Goal: Task Accomplishment & Management: Use online tool/utility

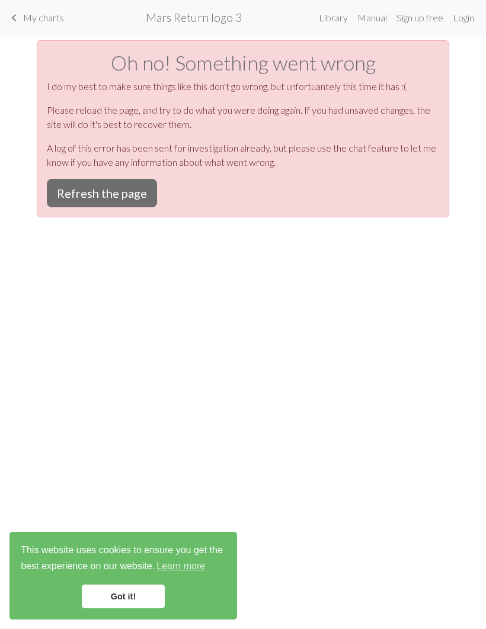
scroll to position [1, 0]
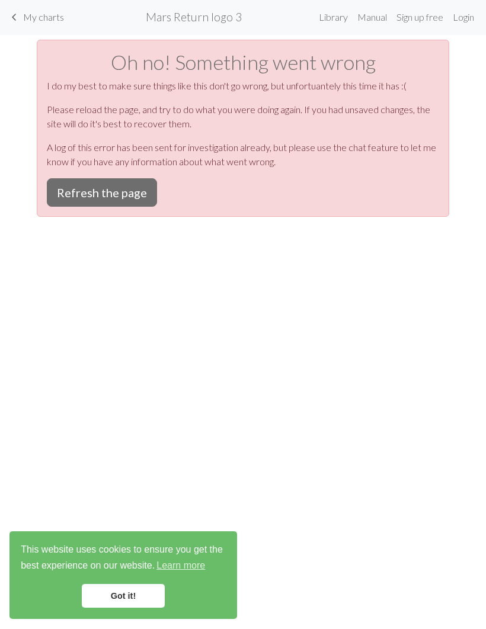
click at [43, 17] on span "My charts" at bounding box center [43, 17] width 41 height 11
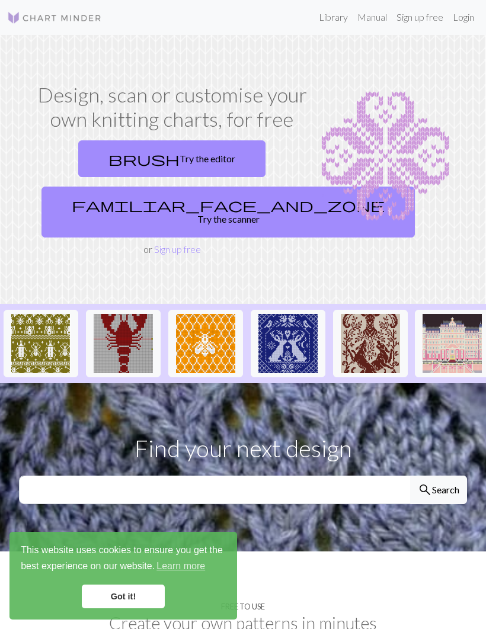
click at [464, 17] on link "Login" at bounding box center [463, 17] width 31 height 24
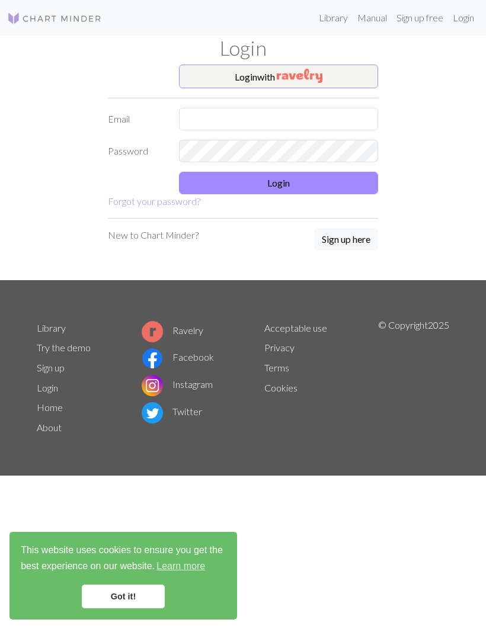
click at [311, 75] on img "button" at bounding box center [300, 76] width 46 height 14
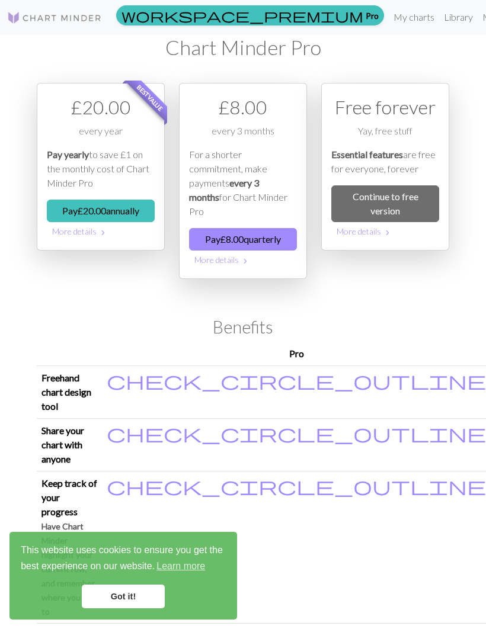
click at [402, 201] on link "Continue to free version" at bounding box center [385, 203] width 108 height 37
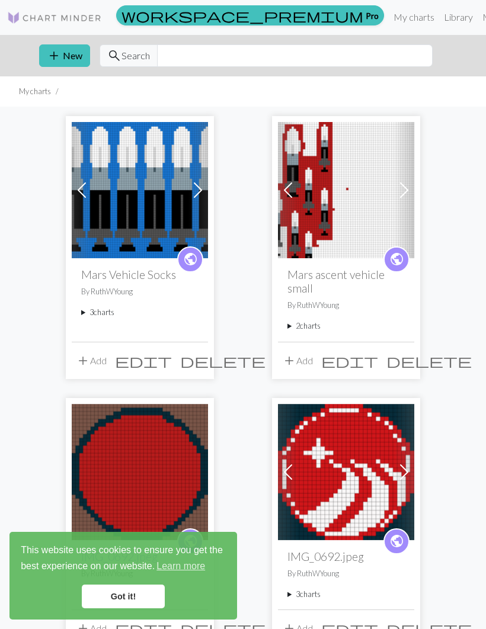
click at [79, 55] on button "add New" at bounding box center [64, 55] width 51 height 23
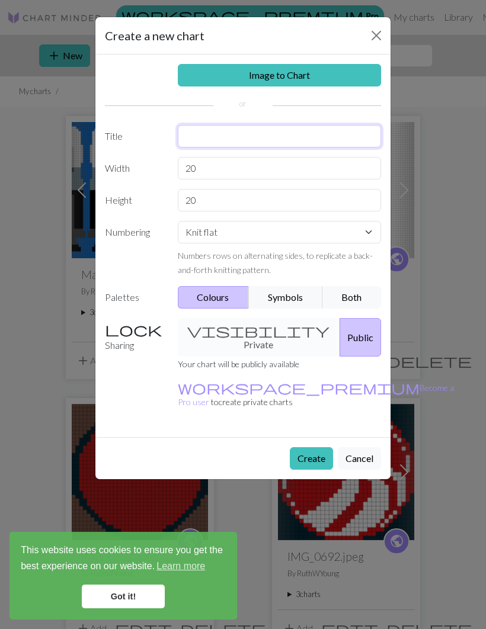
click at [248, 135] on input "text" at bounding box center [280, 136] width 204 height 23
type input "Legend of Zelda Mug Cosy"
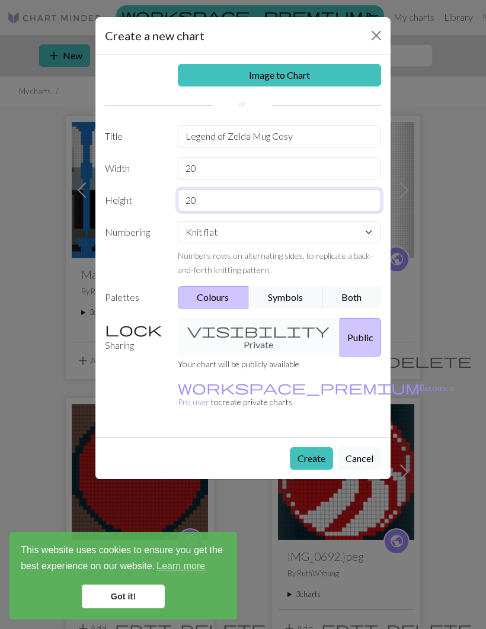
click at [225, 200] on input "20" at bounding box center [280, 200] width 204 height 23
type input "2"
type input "44"
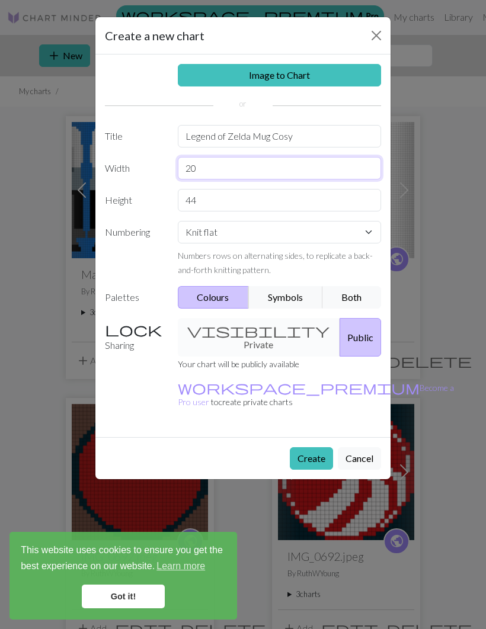
click at [220, 166] on input "20" at bounding box center [280, 168] width 204 height 23
type input "2"
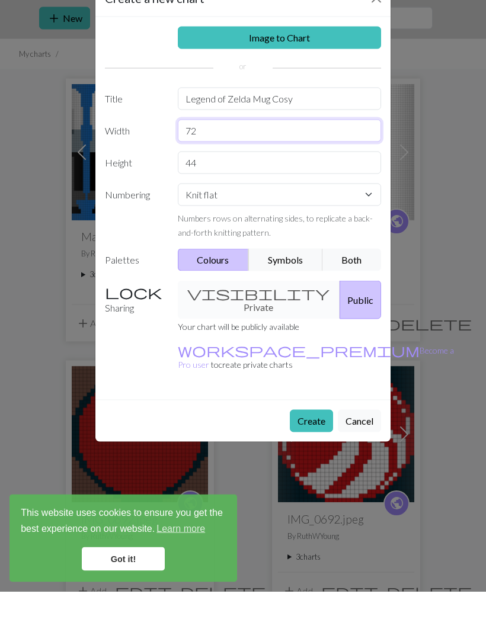
type input "72"
click at [322, 447] on button "Create" at bounding box center [311, 458] width 43 height 23
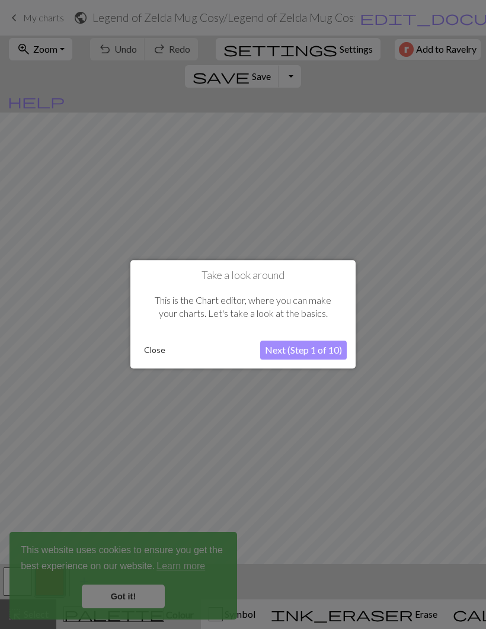
click at [158, 349] on button "Close" at bounding box center [154, 351] width 31 height 18
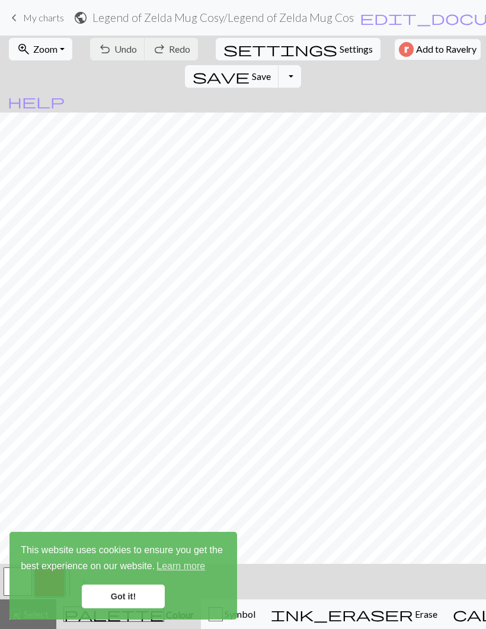
click at [142, 593] on link "Got it!" at bounding box center [123, 597] width 83 height 24
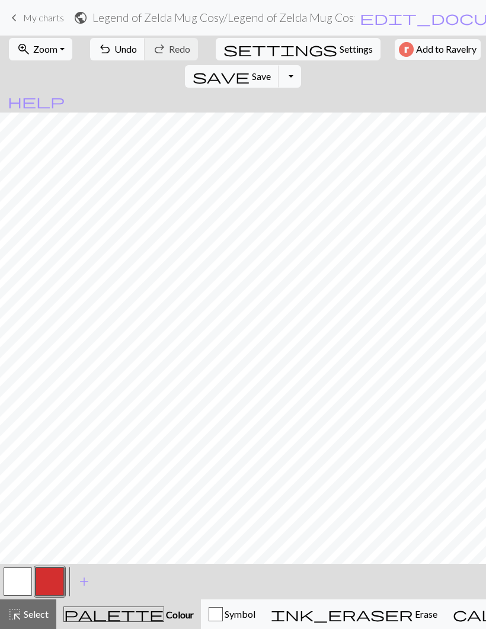
scroll to position [0, 233]
click at [117, 45] on span "Undo" at bounding box center [125, 48] width 23 height 11
click at [114, 49] on span "Undo" at bounding box center [125, 48] width 23 height 11
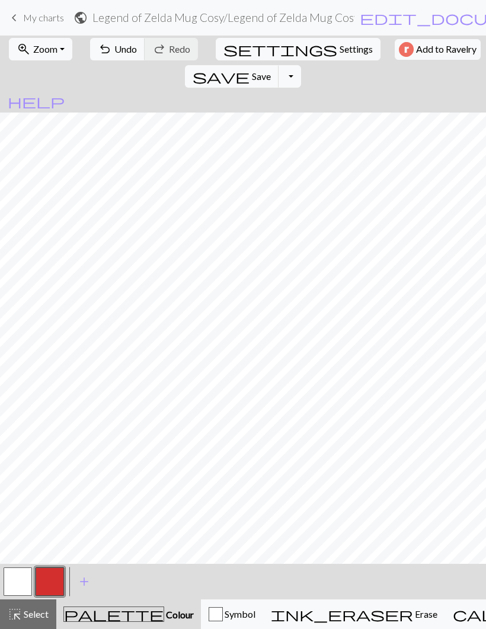
click at [85, 578] on span "add" at bounding box center [84, 581] width 14 height 17
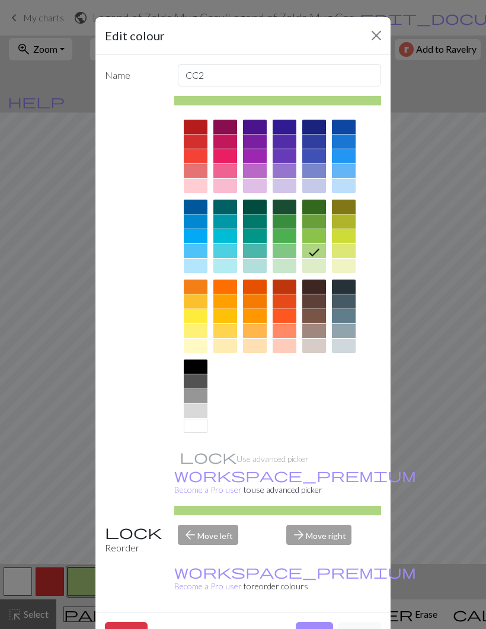
click at [202, 392] on div at bounding box center [196, 396] width 24 height 14
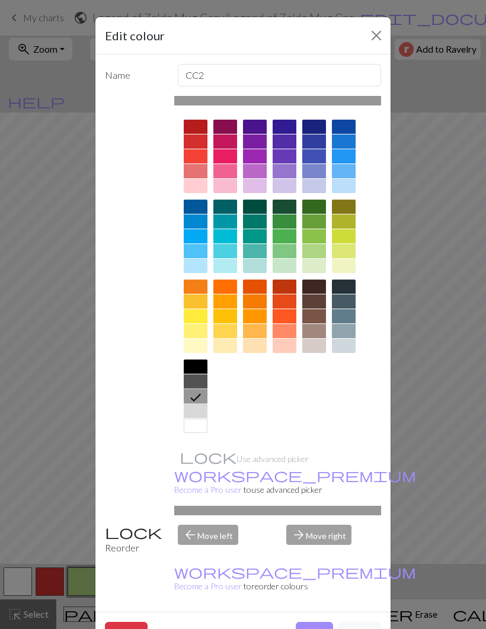
click at [317, 622] on button "Done" at bounding box center [314, 633] width 37 height 23
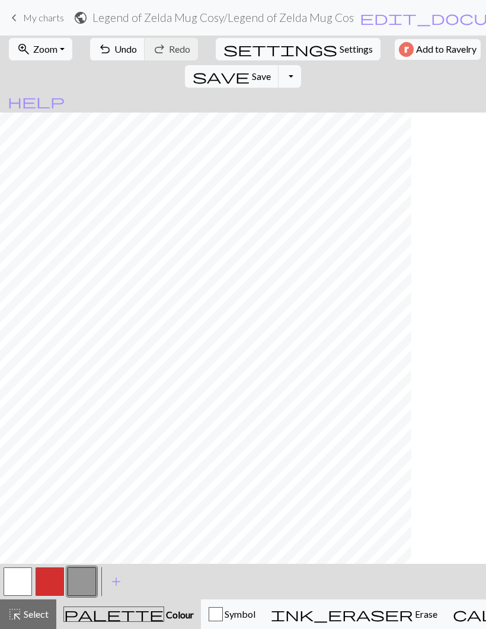
scroll to position [0, 0]
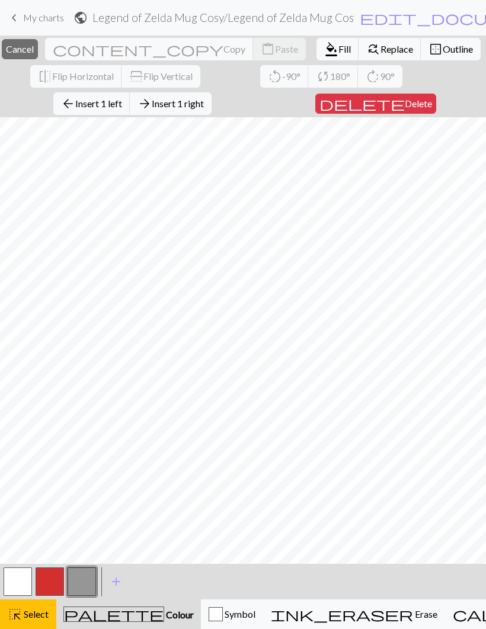
click at [35, 609] on span "Select" at bounding box center [35, 613] width 27 height 11
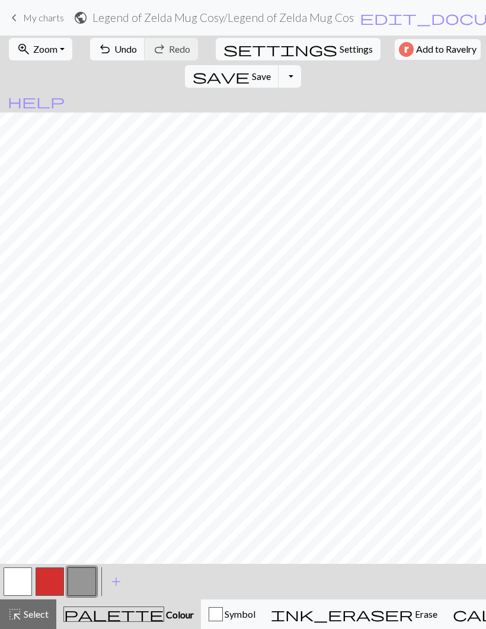
scroll to position [0, 9]
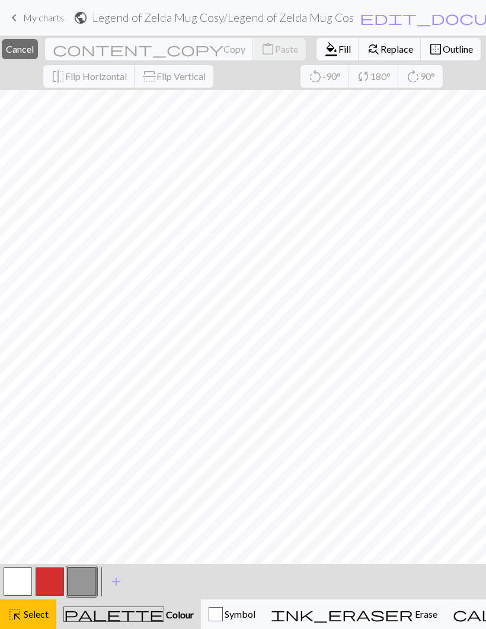
click at [36, 614] on span "Select" at bounding box center [35, 613] width 27 height 11
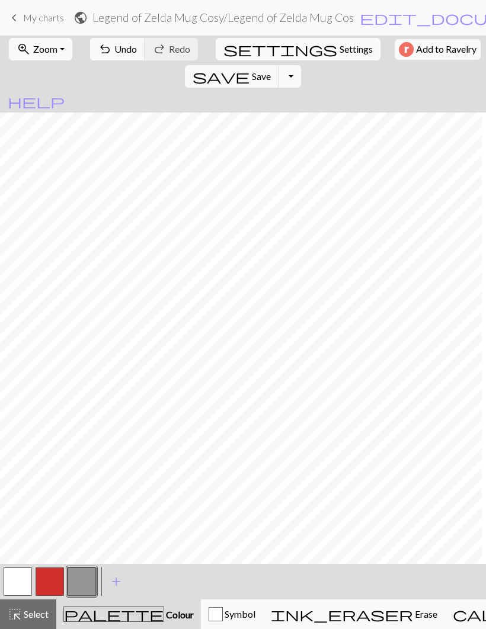
scroll to position [0, 0]
click at [271, 70] on span "Save" at bounding box center [261, 75] width 19 height 11
click at [339, 49] on span "Settings" at bounding box center [355, 49] width 33 height 14
select select "aran"
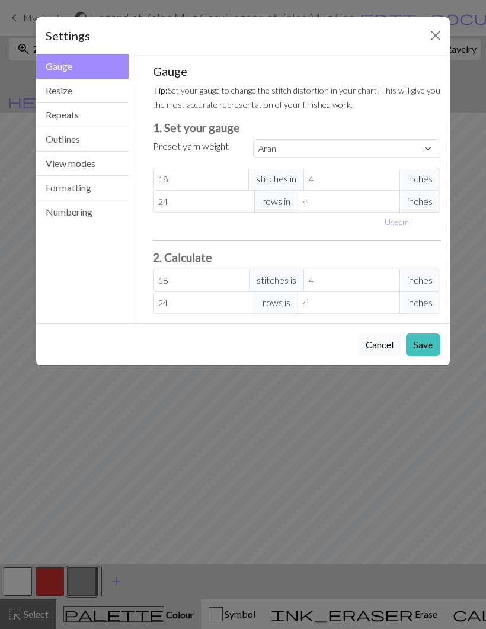
click at [68, 95] on button "Resize" at bounding box center [82, 91] width 92 height 24
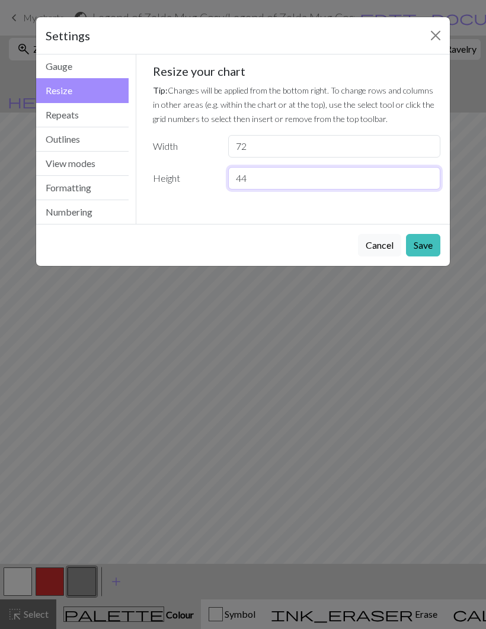
click at [268, 181] on input "44" at bounding box center [334, 178] width 212 height 23
type input "48"
click at [430, 242] on button "Save" at bounding box center [423, 245] width 34 height 23
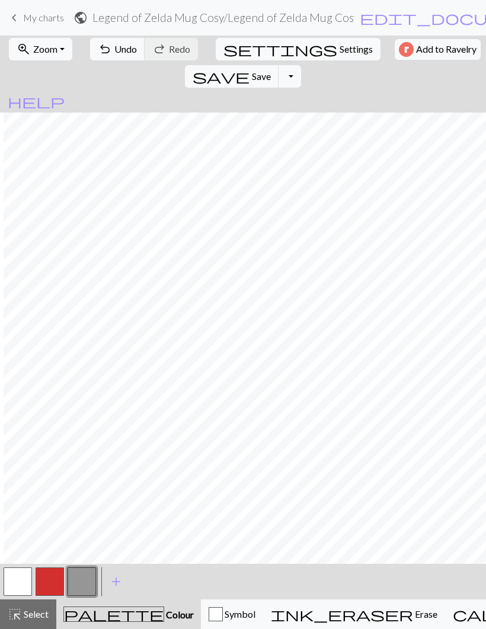
scroll to position [20, 514]
click at [53, 579] on button "button" at bounding box center [50, 582] width 28 height 28
click at [77, 583] on button "button" at bounding box center [82, 582] width 28 height 28
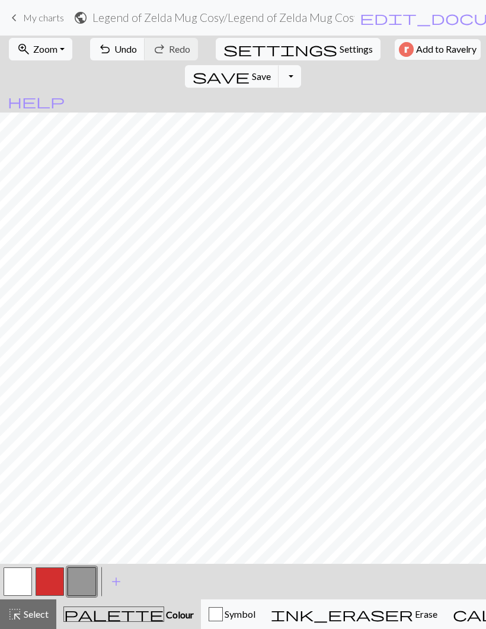
click at [116, 580] on span "add" at bounding box center [116, 581] width 14 height 17
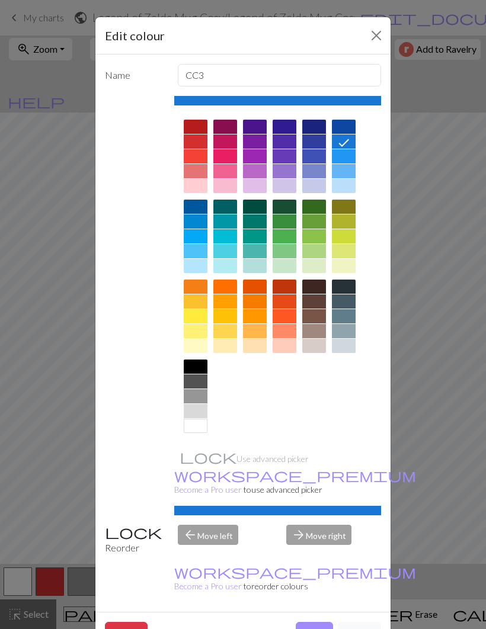
click at [349, 143] on icon at bounding box center [343, 143] width 14 height 14
click at [318, 622] on button "Done" at bounding box center [314, 633] width 37 height 23
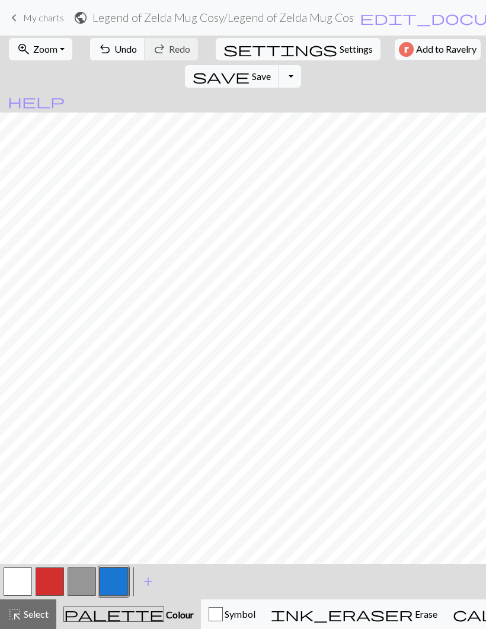
click at [49, 579] on button "button" at bounding box center [50, 582] width 28 height 28
click at [116, 582] on button "button" at bounding box center [114, 582] width 28 height 28
click at [55, 578] on button "button" at bounding box center [50, 582] width 28 height 28
click at [119, 579] on button "button" at bounding box center [114, 582] width 28 height 28
click at [53, 578] on button "button" at bounding box center [50, 582] width 28 height 28
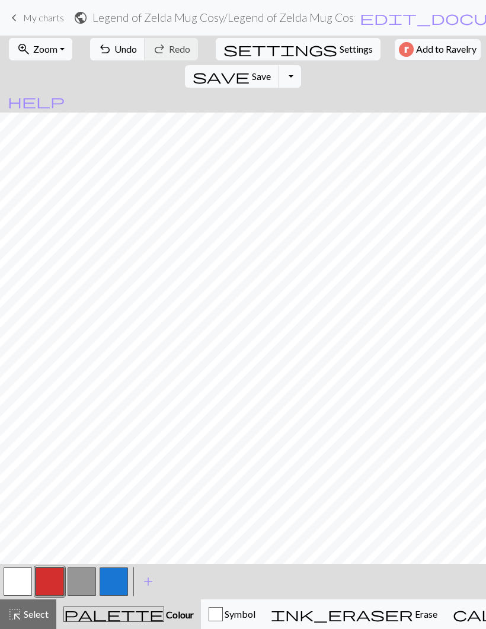
click at [117, 578] on button "button" at bounding box center [114, 582] width 28 height 28
click at [49, 575] on button "button" at bounding box center [50, 582] width 28 height 28
click at [116, 577] on button "button" at bounding box center [114, 582] width 28 height 28
click at [51, 581] on button "button" at bounding box center [50, 582] width 28 height 28
click at [118, 575] on button "button" at bounding box center [114, 582] width 28 height 28
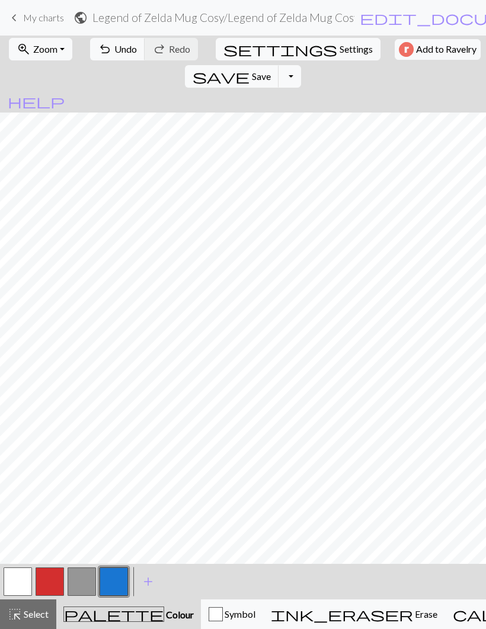
click at [45, 578] on button "button" at bounding box center [50, 582] width 28 height 28
click at [113, 577] on button "button" at bounding box center [114, 582] width 28 height 28
click at [46, 577] on button "button" at bounding box center [50, 582] width 28 height 28
click at [110, 575] on button "button" at bounding box center [114, 582] width 28 height 28
click at [46, 579] on button "button" at bounding box center [50, 582] width 28 height 28
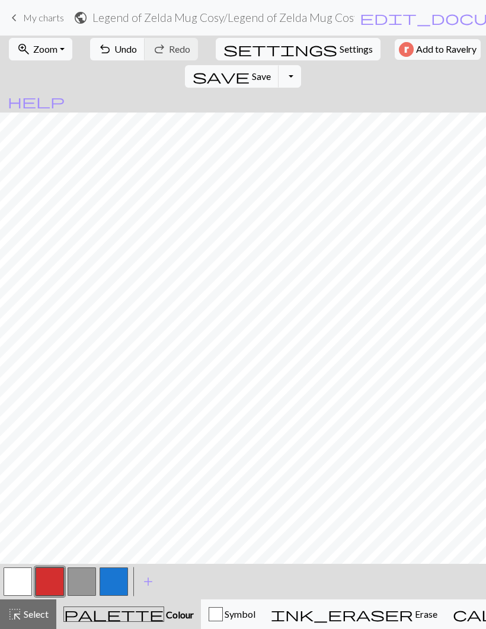
click at [116, 576] on button "button" at bounding box center [114, 582] width 28 height 28
click at [86, 584] on button "button" at bounding box center [82, 582] width 28 height 28
click at [15, 576] on button "button" at bounding box center [18, 582] width 28 height 28
click at [116, 575] on button "button" at bounding box center [114, 582] width 28 height 28
click at [71, 585] on button "button" at bounding box center [82, 582] width 28 height 28
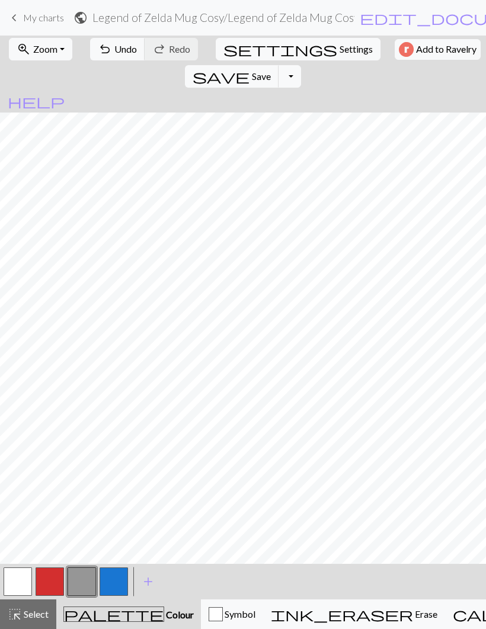
click at [47, 580] on button "button" at bounding box center [50, 582] width 28 height 28
click at [77, 584] on button "button" at bounding box center [82, 582] width 28 height 28
click at [47, 581] on button "button" at bounding box center [50, 582] width 28 height 28
click at [86, 577] on button "button" at bounding box center [82, 582] width 28 height 28
click at [49, 580] on button "button" at bounding box center [50, 582] width 28 height 28
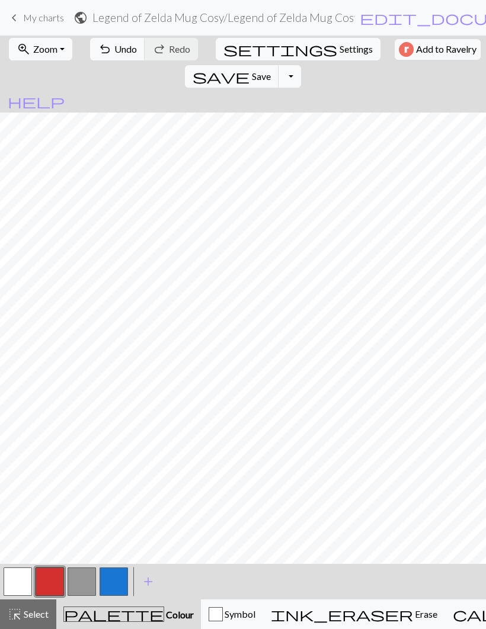
click at [120, 582] on button "button" at bounding box center [114, 582] width 28 height 28
click at [49, 576] on button "button" at bounding box center [50, 582] width 28 height 28
click at [150, 580] on span "add" at bounding box center [148, 581] width 14 height 17
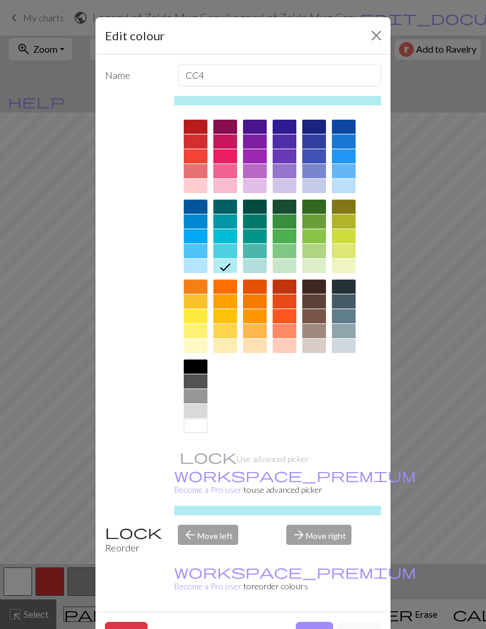
click at [289, 219] on div at bounding box center [285, 221] width 24 height 14
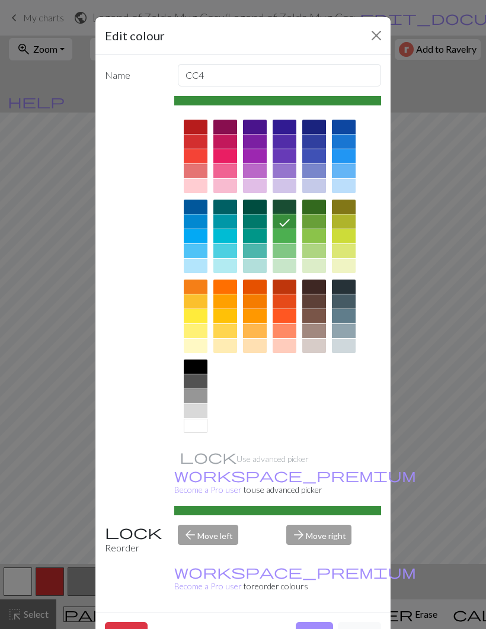
click at [314, 622] on button "Done" at bounding box center [314, 633] width 37 height 23
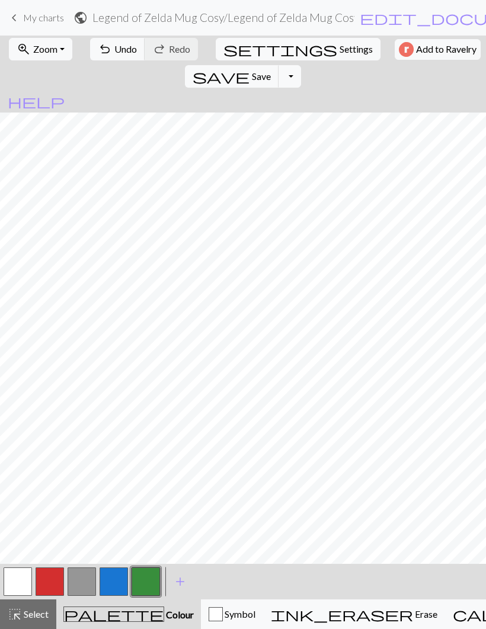
click at [116, 582] on button "button" at bounding box center [114, 582] width 28 height 28
click at [146, 573] on button "button" at bounding box center [146, 582] width 28 height 28
click at [118, 578] on button "button" at bounding box center [114, 582] width 28 height 28
click at [150, 582] on button "button" at bounding box center [146, 582] width 28 height 28
click at [118, 576] on button "button" at bounding box center [114, 582] width 28 height 28
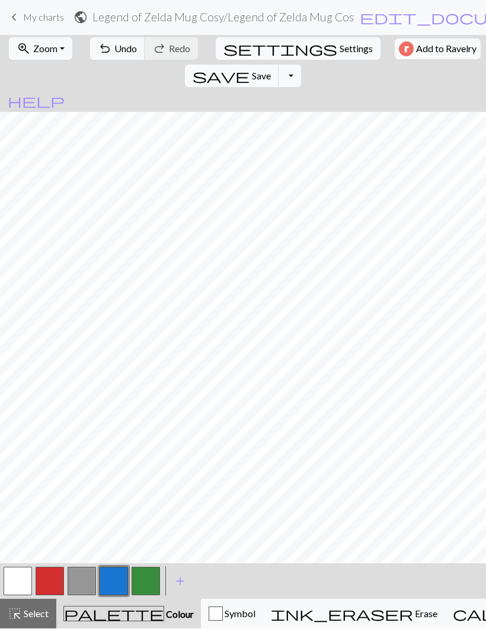
click at [152, 575] on button "button" at bounding box center [146, 582] width 28 height 28
click at [116, 575] on button "button" at bounding box center [114, 582] width 28 height 28
click at [152, 575] on button "button" at bounding box center [146, 582] width 28 height 28
click at [116, 46] on span "Undo" at bounding box center [125, 48] width 23 height 11
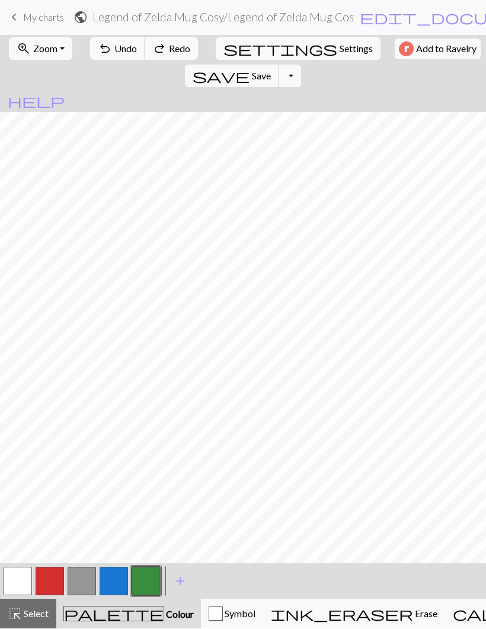
click at [271, 70] on span "Save" at bounding box center [261, 75] width 19 height 11
click at [117, 579] on button "button" at bounding box center [114, 582] width 28 height 28
click at [151, 575] on button "button" at bounding box center [146, 582] width 28 height 28
click at [115, 579] on button "button" at bounding box center [114, 582] width 28 height 28
click at [149, 575] on button "button" at bounding box center [146, 582] width 28 height 28
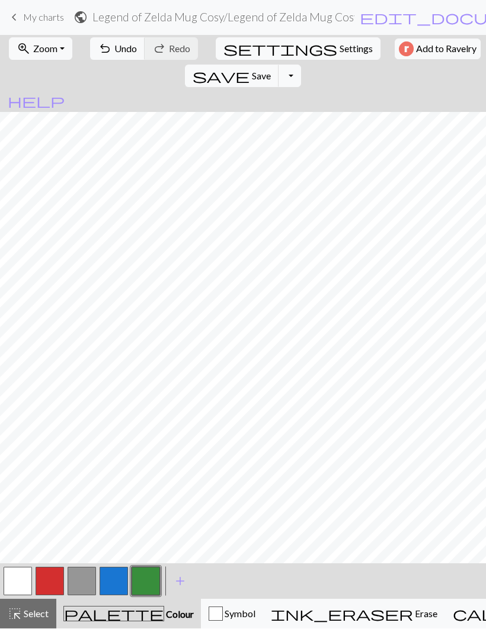
click at [111, 575] on button "button" at bounding box center [114, 582] width 28 height 28
click at [117, 576] on button "button" at bounding box center [114, 582] width 28 height 28
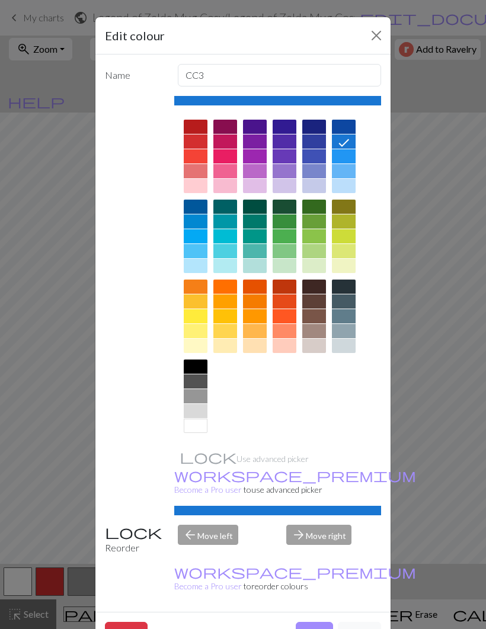
click at [313, 622] on button "Done" at bounding box center [314, 633] width 37 height 23
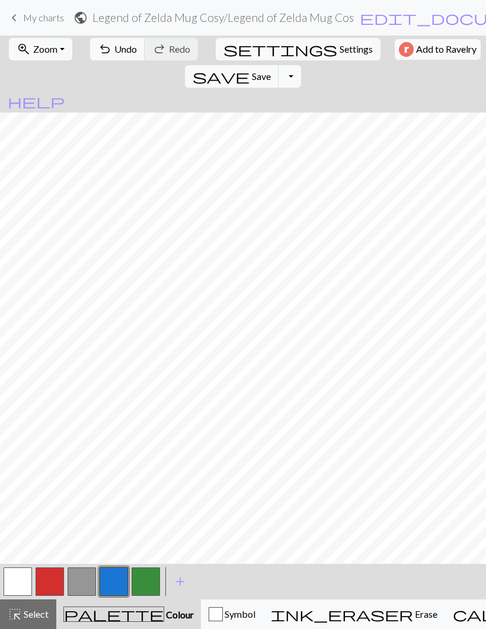
click at [150, 577] on button "button" at bounding box center [146, 582] width 28 height 28
click at [123, 579] on button "button" at bounding box center [114, 582] width 28 height 28
click at [151, 584] on button "button" at bounding box center [146, 582] width 28 height 28
click at [116, 573] on button "button" at bounding box center [114, 582] width 28 height 28
click at [18, 576] on button "button" at bounding box center [18, 582] width 28 height 28
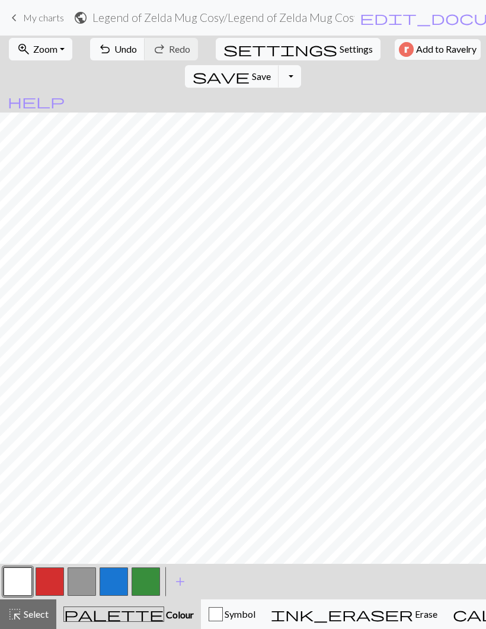
click at [114, 572] on button "button" at bounding box center [114, 582] width 28 height 28
click at [149, 574] on button "button" at bounding box center [146, 582] width 28 height 28
click at [15, 570] on button "button" at bounding box center [18, 582] width 28 height 28
click at [115, 576] on button "button" at bounding box center [114, 582] width 28 height 28
click at [147, 575] on button "button" at bounding box center [146, 582] width 28 height 28
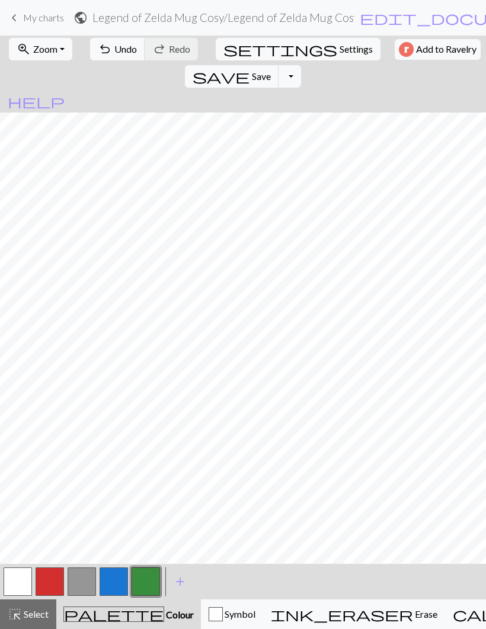
click at [116, 578] on button "button" at bounding box center [114, 582] width 28 height 28
click at [149, 572] on button "button" at bounding box center [146, 582] width 28 height 28
click at [150, 581] on button "button" at bounding box center [146, 582] width 28 height 28
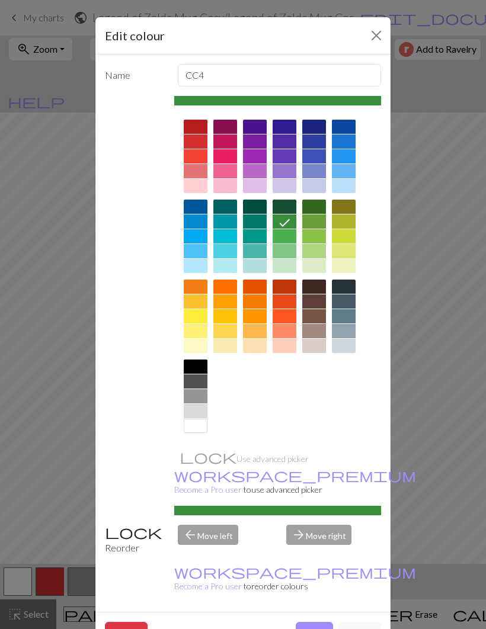
click at [310, 622] on button "Done" at bounding box center [314, 633] width 37 height 23
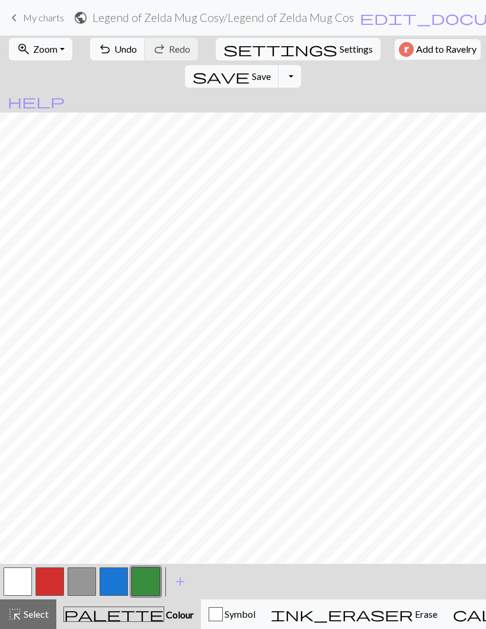
click at [53, 577] on button "button" at bounding box center [50, 582] width 28 height 28
click at [147, 576] on button "button" at bounding box center [146, 582] width 28 height 28
click at [52, 577] on button "button" at bounding box center [50, 582] width 28 height 28
click at [85, 583] on button "button" at bounding box center [82, 582] width 28 height 28
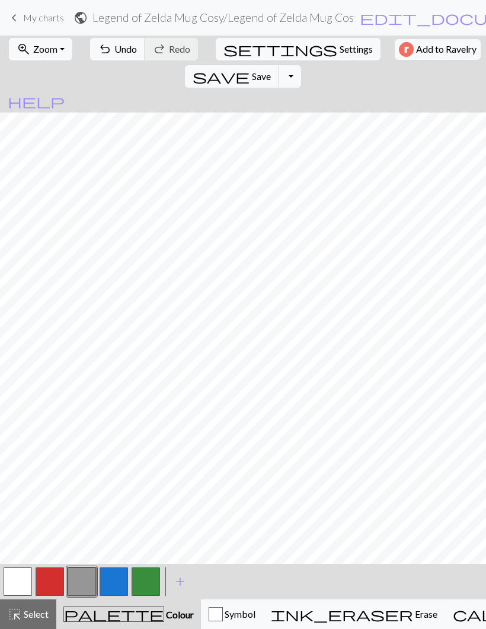
click at [47, 576] on button "button" at bounding box center [50, 582] width 28 height 28
click at [80, 583] on button "button" at bounding box center [82, 582] width 28 height 28
click at [52, 578] on button "button" at bounding box center [50, 582] width 28 height 28
click at [84, 580] on button "button" at bounding box center [82, 582] width 28 height 28
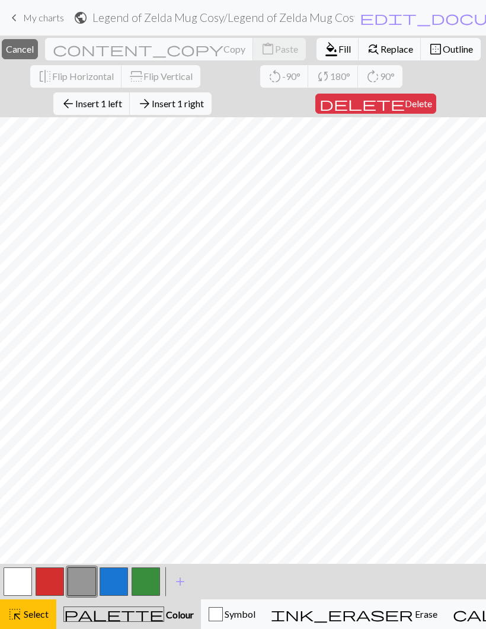
click at [38, 610] on span "Select" at bounding box center [35, 613] width 27 height 11
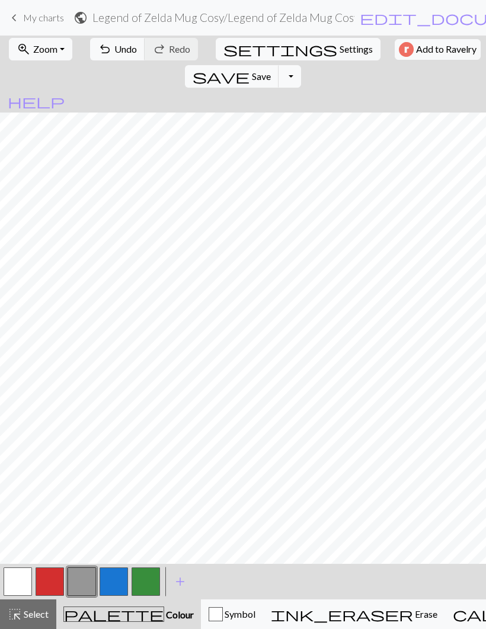
click at [271, 70] on span "Save" at bounding box center [261, 75] width 19 height 11
click at [186, 579] on span "add" at bounding box center [180, 581] width 14 height 17
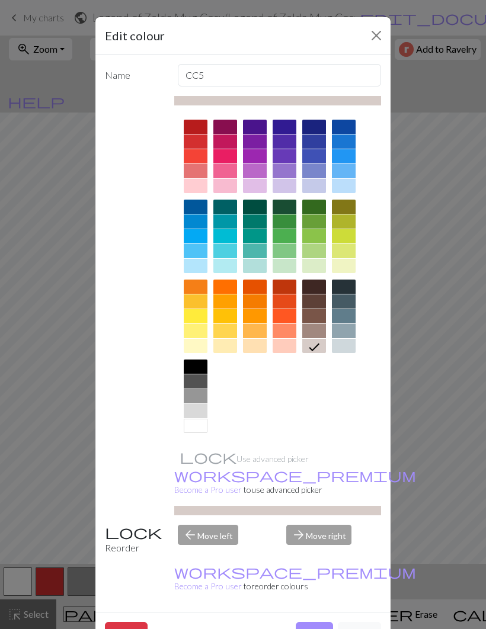
click at [230, 172] on div at bounding box center [225, 171] width 24 height 14
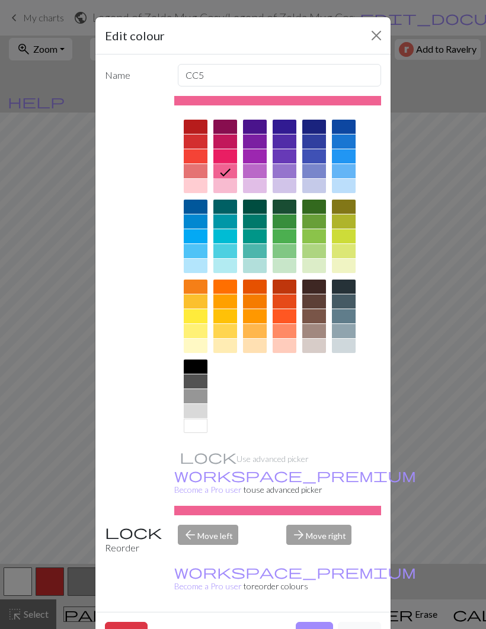
click at [321, 622] on button "Done" at bounding box center [314, 633] width 37 height 23
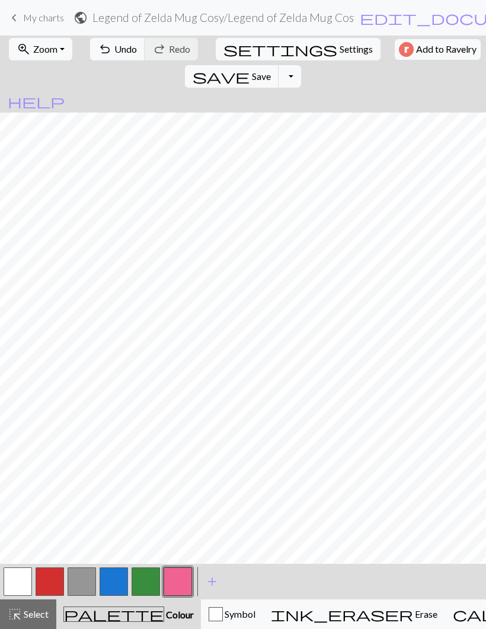
click at [149, 579] on button "button" at bounding box center [146, 582] width 28 height 28
click at [84, 576] on button "button" at bounding box center [82, 582] width 28 height 28
click at [146, 573] on button "button" at bounding box center [146, 582] width 28 height 28
click at [82, 584] on button "button" at bounding box center [82, 582] width 28 height 28
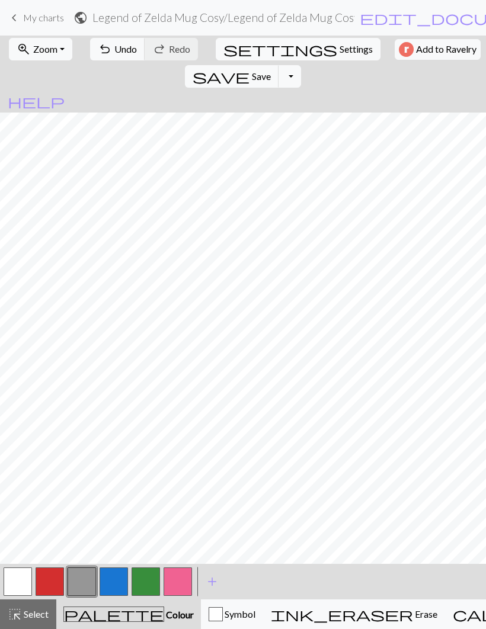
click at [110, 578] on button "button" at bounding box center [114, 582] width 28 height 28
click at [80, 579] on button "button" at bounding box center [82, 582] width 28 height 28
click at [119, 577] on button "button" at bounding box center [114, 582] width 28 height 28
click at [53, 576] on button "button" at bounding box center [50, 582] width 28 height 28
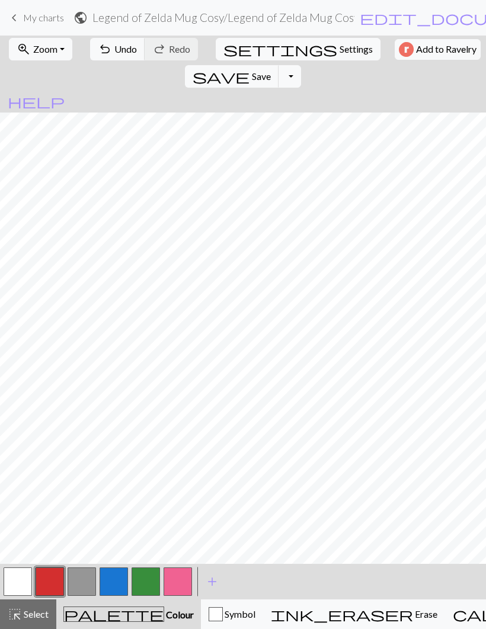
click at [79, 582] on button "button" at bounding box center [82, 582] width 28 height 28
click at [47, 575] on button "button" at bounding box center [50, 582] width 28 height 28
click at [146, 574] on button "button" at bounding box center [146, 582] width 28 height 28
click at [117, 580] on button "button" at bounding box center [114, 582] width 28 height 28
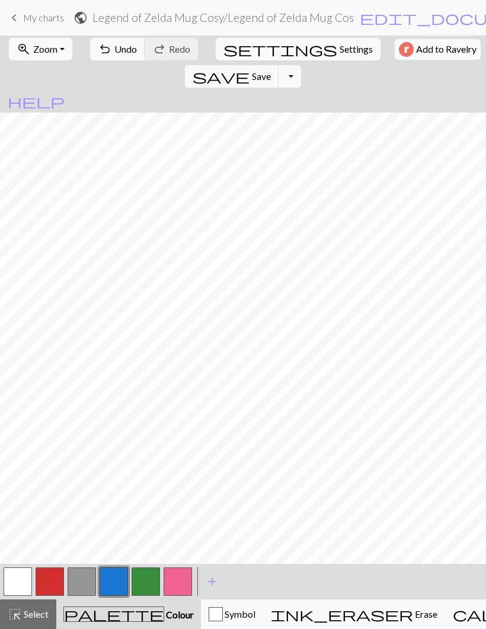
click at [48, 579] on button "button" at bounding box center [50, 582] width 28 height 28
click at [78, 582] on button "button" at bounding box center [82, 582] width 28 height 28
click at [49, 577] on button "button" at bounding box center [50, 582] width 28 height 28
click at [52, 576] on button "button" at bounding box center [50, 582] width 28 height 28
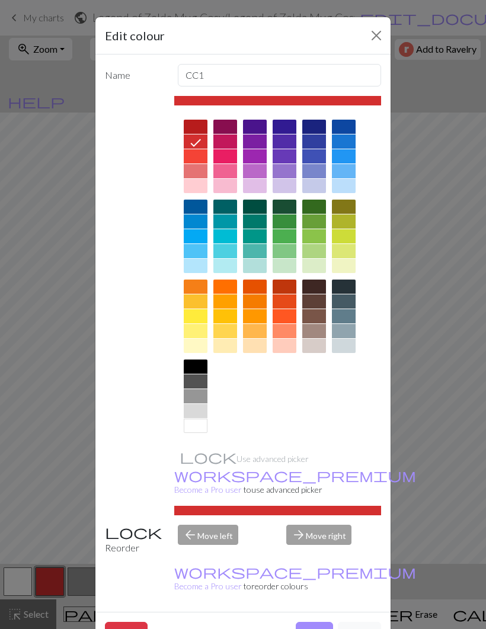
click at [320, 622] on button "Done" at bounding box center [314, 633] width 37 height 23
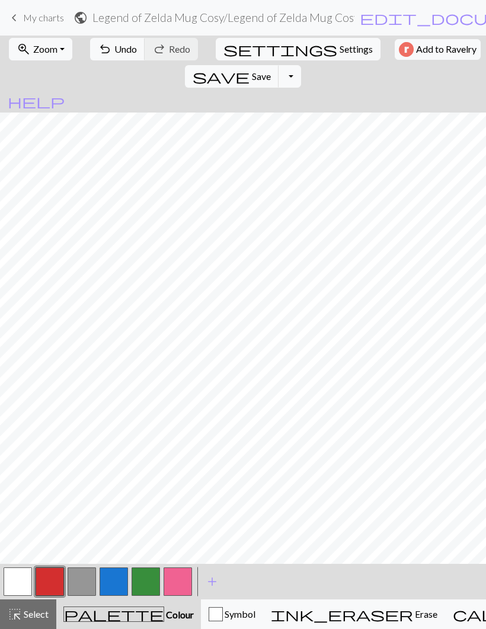
click at [116, 581] on button "button" at bounding box center [114, 582] width 28 height 28
click at [52, 574] on button "button" at bounding box center [50, 582] width 28 height 28
click at [152, 575] on button "button" at bounding box center [146, 582] width 28 height 28
click at [114, 576] on button "button" at bounding box center [114, 582] width 28 height 28
click at [143, 575] on button "button" at bounding box center [146, 582] width 28 height 28
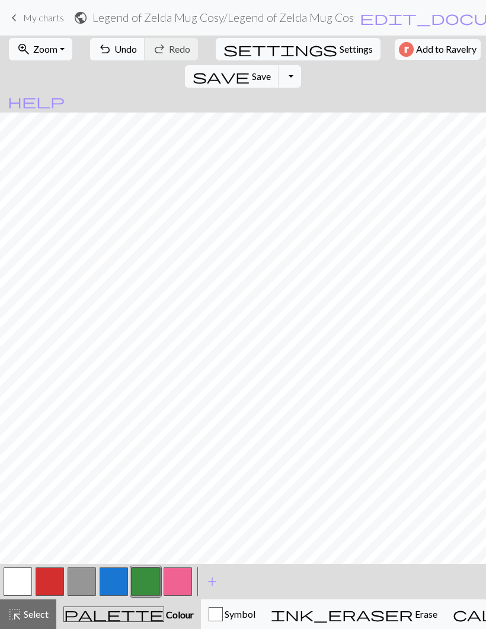
click at [52, 581] on button "button" at bounding box center [50, 582] width 28 height 28
click at [150, 579] on button "button" at bounding box center [146, 582] width 28 height 28
click at [80, 578] on button "button" at bounding box center [82, 582] width 28 height 28
click at [150, 578] on button "button" at bounding box center [146, 582] width 28 height 28
click at [81, 574] on button "button" at bounding box center [82, 582] width 28 height 28
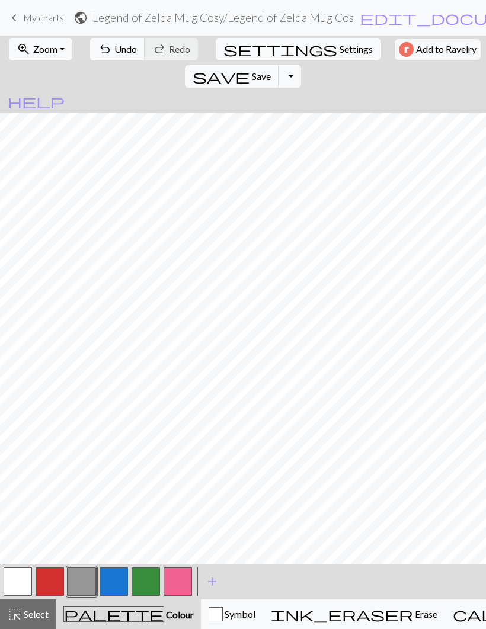
click at [145, 584] on button "button" at bounding box center [146, 582] width 28 height 28
click at [82, 584] on button "button" at bounding box center [82, 582] width 28 height 28
click at [148, 575] on button "button" at bounding box center [146, 582] width 28 height 28
click at [86, 581] on button "button" at bounding box center [82, 582] width 28 height 28
click at [153, 579] on button "button" at bounding box center [146, 582] width 28 height 28
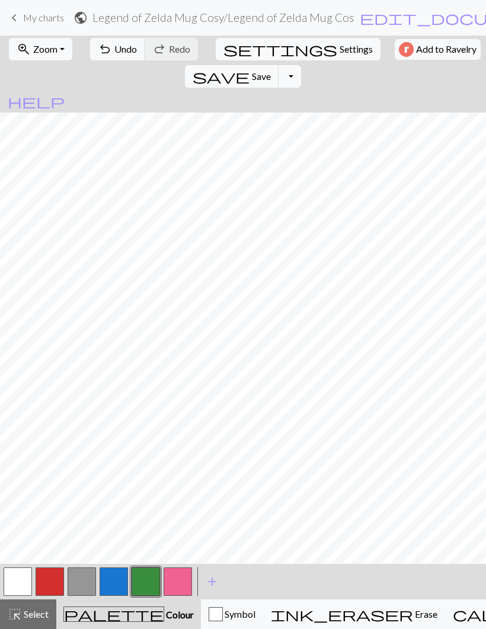
click at [50, 572] on button "button" at bounding box center [50, 582] width 28 height 28
click at [271, 70] on span "Save" at bounding box center [261, 75] width 19 height 11
click at [181, 579] on button "button" at bounding box center [178, 582] width 28 height 28
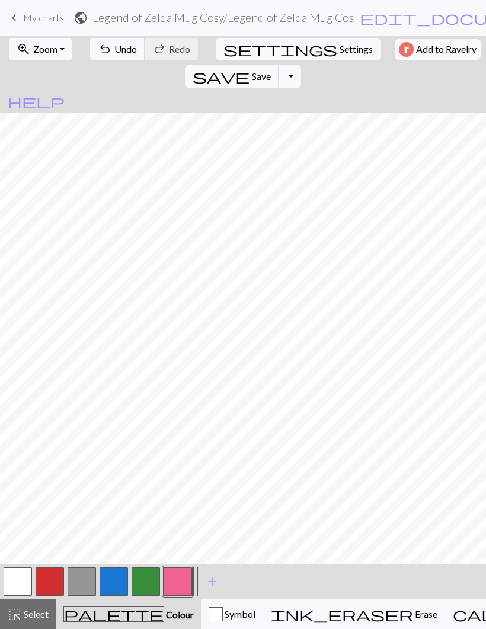
click at [142, 584] on button "button" at bounding box center [146, 582] width 28 height 28
click at [185, 582] on button "button" at bounding box center [178, 582] width 28 height 28
click at [145, 579] on button "button" at bounding box center [146, 582] width 28 height 28
click at [182, 580] on button "button" at bounding box center [178, 582] width 28 height 28
click at [148, 579] on button "button" at bounding box center [146, 582] width 28 height 28
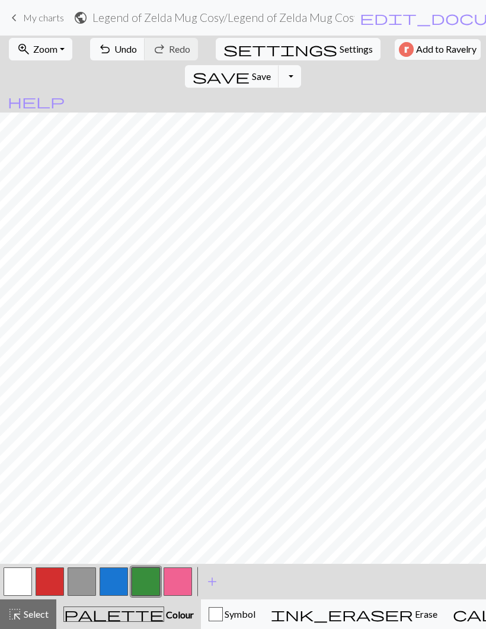
click at [180, 578] on button "button" at bounding box center [178, 582] width 28 height 28
click at [147, 575] on button "button" at bounding box center [146, 582] width 28 height 28
click at [185, 581] on button "button" at bounding box center [178, 582] width 28 height 28
click at [148, 578] on button "button" at bounding box center [146, 582] width 28 height 28
click at [182, 579] on button "button" at bounding box center [178, 582] width 28 height 28
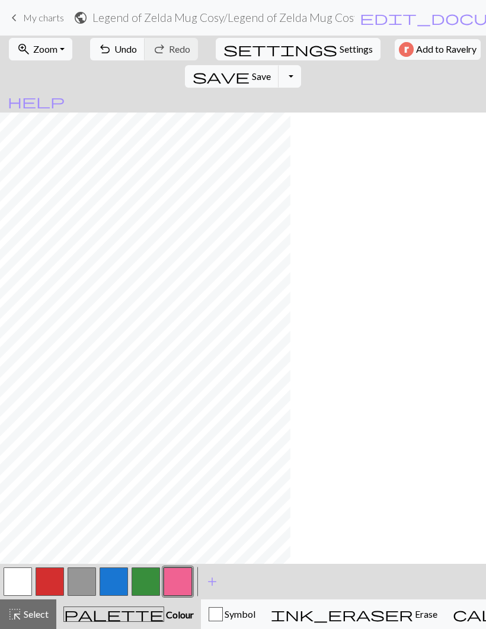
click at [146, 577] on button "button" at bounding box center [146, 582] width 28 height 28
click at [179, 576] on button "button" at bounding box center [178, 582] width 28 height 28
click at [114, 50] on span "Undo" at bounding box center [125, 48] width 23 height 11
click at [52, 574] on button "button" at bounding box center [50, 582] width 28 height 28
click at [181, 576] on button "button" at bounding box center [178, 582] width 28 height 28
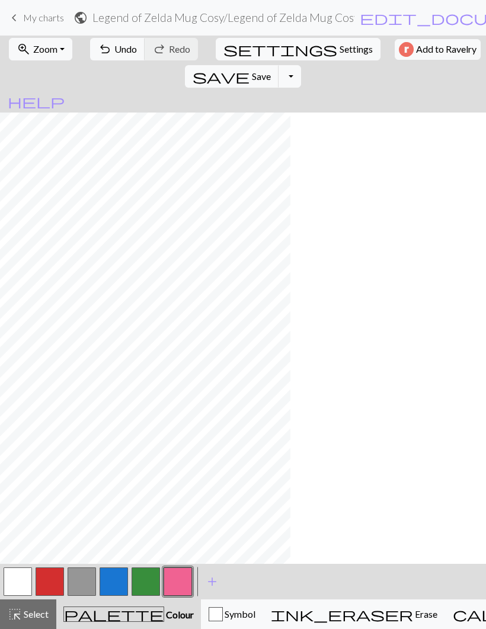
click at [49, 575] on button "button" at bounding box center [50, 582] width 28 height 28
click at [178, 585] on button "button" at bounding box center [178, 582] width 28 height 28
click at [144, 578] on button "button" at bounding box center [146, 582] width 28 height 28
click at [180, 579] on button "button" at bounding box center [178, 582] width 28 height 28
click at [148, 578] on button "button" at bounding box center [146, 582] width 28 height 28
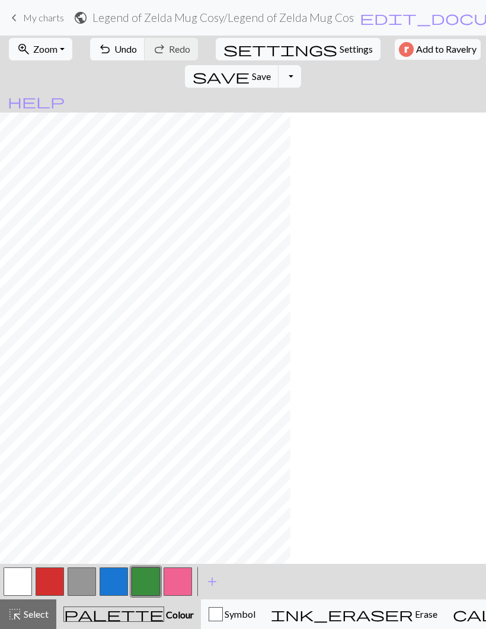
click at [181, 584] on button "button" at bounding box center [178, 582] width 28 height 28
click at [146, 579] on button "button" at bounding box center [146, 582] width 28 height 28
click at [182, 578] on button "button" at bounding box center [178, 582] width 28 height 28
click at [150, 577] on button "button" at bounding box center [146, 582] width 28 height 28
click at [184, 577] on button "button" at bounding box center [178, 582] width 28 height 28
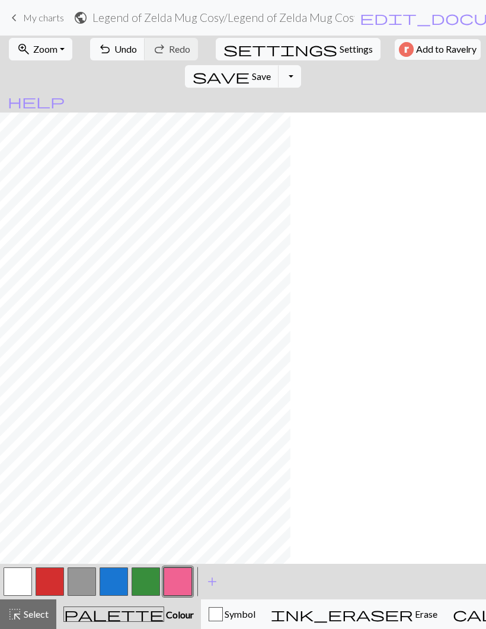
click at [150, 577] on button "button" at bounding box center [146, 582] width 28 height 28
click at [184, 575] on button "button" at bounding box center [178, 582] width 28 height 28
click at [149, 572] on button "button" at bounding box center [146, 582] width 28 height 28
click at [180, 581] on button "button" at bounding box center [178, 582] width 28 height 28
click at [118, 53] on span "Undo" at bounding box center [125, 48] width 23 height 11
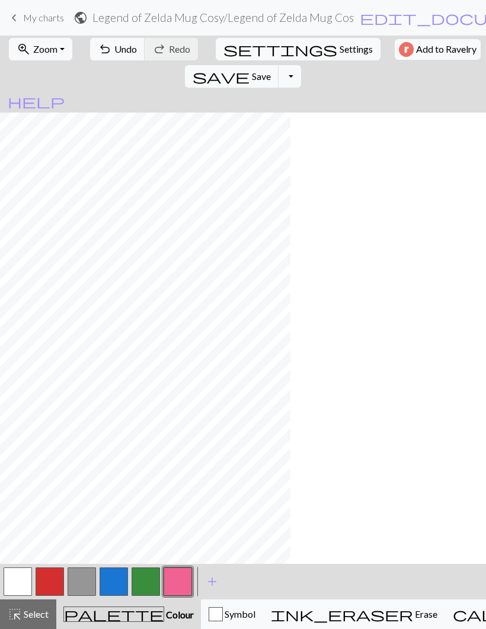
click at [146, 591] on button "button" at bounding box center [146, 582] width 28 height 28
click at [186, 581] on button "button" at bounding box center [178, 582] width 28 height 28
click at [148, 578] on button "button" at bounding box center [146, 582] width 28 height 28
click at [46, 575] on button "button" at bounding box center [50, 582] width 28 height 28
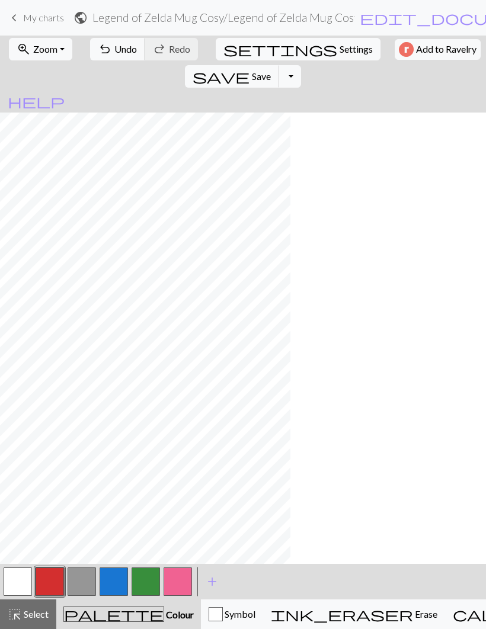
scroll to position [0, 138]
click at [178, 574] on button "button" at bounding box center [178, 582] width 28 height 28
click at [153, 578] on button "button" at bounding box center [146, 582] width 28 height 28
click at [183, 578] on button "button" at bounding box center [178, 582] width 28 height 28
click at [73, 581] on button "button" at bounding box center [82, 582] width 28 height 28
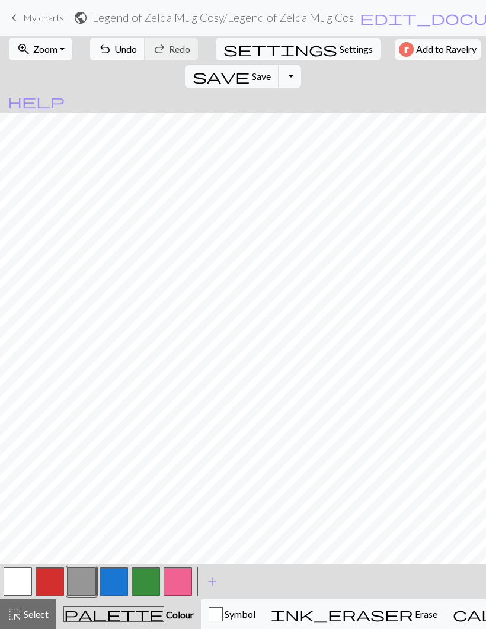
click at [174, 575] on button "button" at bounding box center [178, 582] width 28 height 28
click at [81, 575] on button "button" at bounding box center [82, 582] width 28 height 28
click at [181, 578] on button "button" at bounding box center [178, 582] width 28 height 28
click at [150, 577] on button "button" at bounding box center [146, 582] width 28 height 28
click at [188, 577] on button "button" at bounding box center [178, 582] width 28 height 28
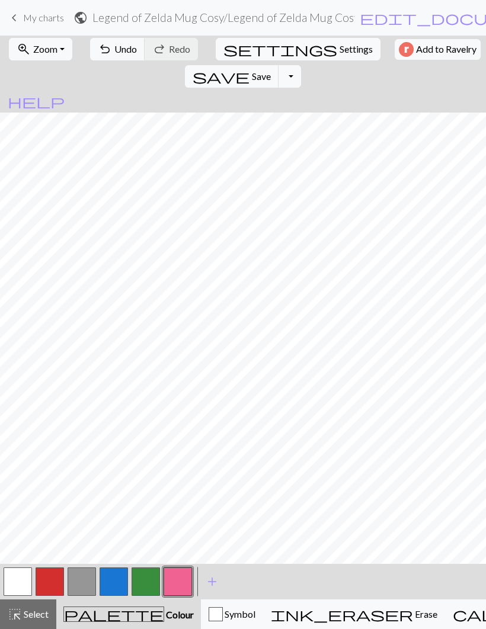
click at [150, 573] on button "button" at bounding box center [146, 582] width 28 height 28
click at [181, 578] on button "button" at bounding box center [178, 582] width 28 height 28
click at [155, 575] on button "button" at bounding box center [146, 582] width 28 height 28
click at [182, 578] on button "button" at bounding box center [178, 582] width 28 height 28
click at [52, 575] on button "button" at bounding box center [50, 582] width 28 height 28
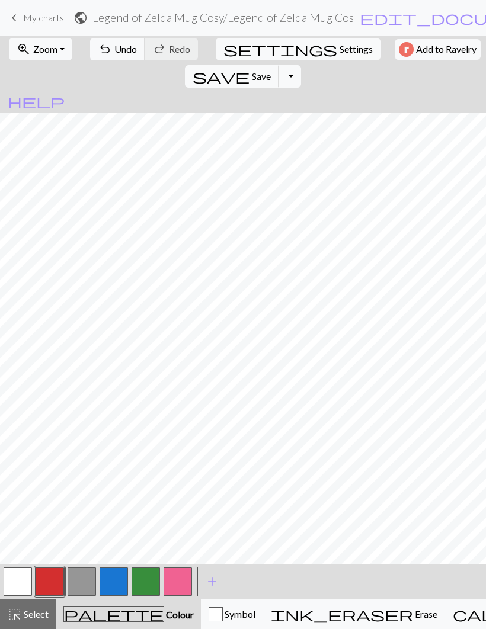
click at [179, 578] on button "button" at bounding box center [178, 582] width 28 height 28
click at [49, 581] on button "button" at bounding box center [50, 582] width 28 height 28
click at [182, 576] on button "button" at bounding box center [178, 582] width 28 height 28
click at [50, 579] on button "button" at bounding box center [50, 582] width 28 height 28
click at [177, 575] on button "button" at bounding box center [178, 582] width 28 height 28
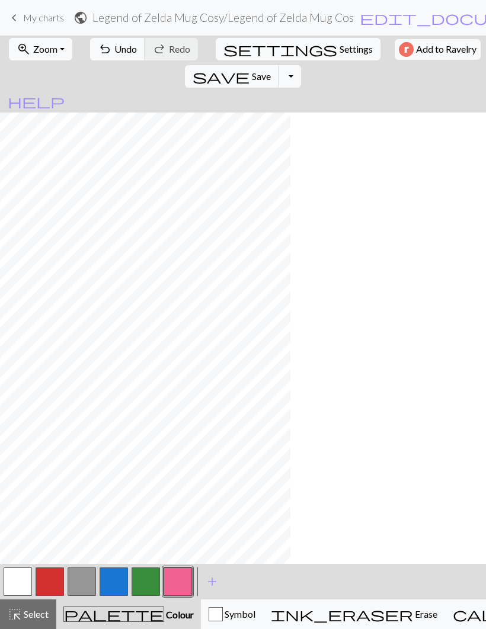
click at [81, 578] on button "button" at bounding box center [82, 582] width 28 height 28
click at [184, 584] on button "button" at bounding box center [178, 582] width 28 height 28
click at [53, 575] on button "button" at bounding box center [50, 582] width 28 height 28
click at [185, 578] on button "button" at bounding box center [178, 582] width 28 height 28
click at [80, 582] on button "button" at bounding box center [82, 582] width 28 height 28
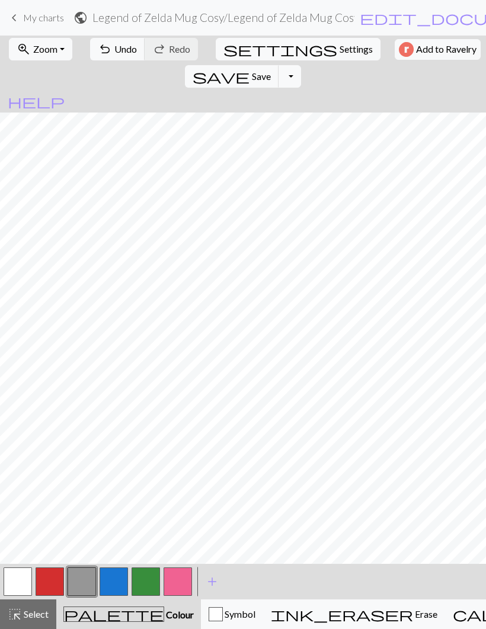
click at [182, 574] on button "button" at bounding box center [178, 582] width 28 height 28
click at [150, 578] on button "button" at bounding box center [146, 582] width 28 height 28
click at [188, 579] on button "button" at bounding box center [178, 582] width 28 height 28
click at [146, 573] on button "button" at bounding box center [146, 582] width 28 height 28
click at [185, 581] on button "button" at bounding box center [178, 582] width 28 height 28
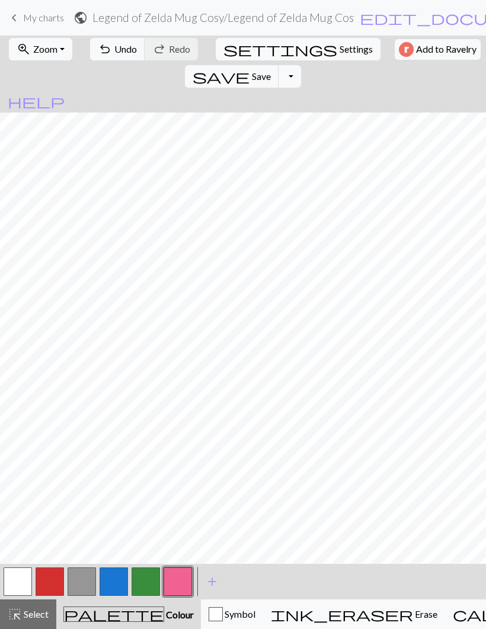
click at [147, 578] on button "button" at bounding box center [146, 582] width 28 height 28
click at [185, 579] on button "button" at bounding box center [178, 582] width 28 height 28
click at [45, 575] on button "button" at bounding box center [50, 582] width 28 height 28
click at [81, 581] on button "button" at bounding box center [82, 582] width 28 height 28
click at [48, 578] on button "button" at bounding box center [50, 582] width 28 height 28
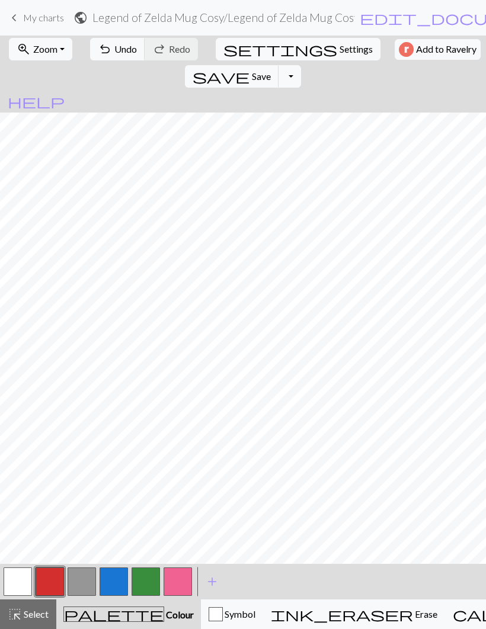
click at [82, 578] on button "button" at bounding box center [82, 582] width 28 height 28
click at [185, 577] on button "button" at bounding box center [178, 582] width 28 height 28
click at [55, 581] on button "button" at bounding box center [50, 582] width 28 height 28
click at [181, 580] on button "button" at bounding box center [178, 582] width 28 height 28
click at [84, 581] on button "button" at bounding box center [82, 582] width 28 height 28
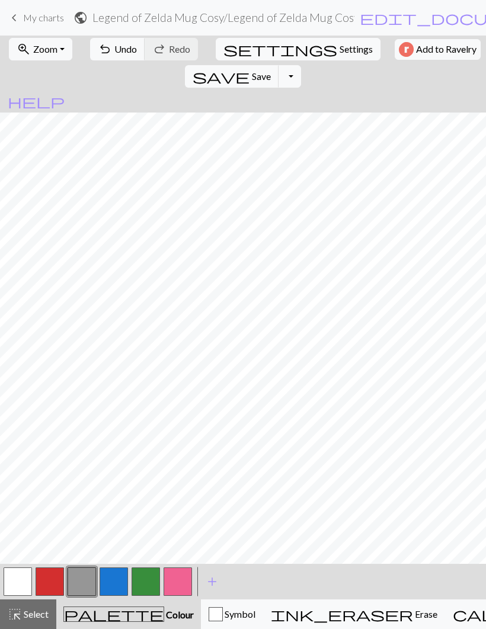
click at [184, 577] on button "button" at bounding box center [178, 582] width 28 height 28
click at [146, 583] on button "button" at bounding box center [146, 582] width 28 height 28
click at [189, 584] on button "button" at bounding box center [178, 582] width 28 height 28
click at [153, 578] on button "button" at bounding box center [146, 582] width 28 height 28
click at [184, 581] on button "button" at bounding box center [178, 582] width 28 height 28
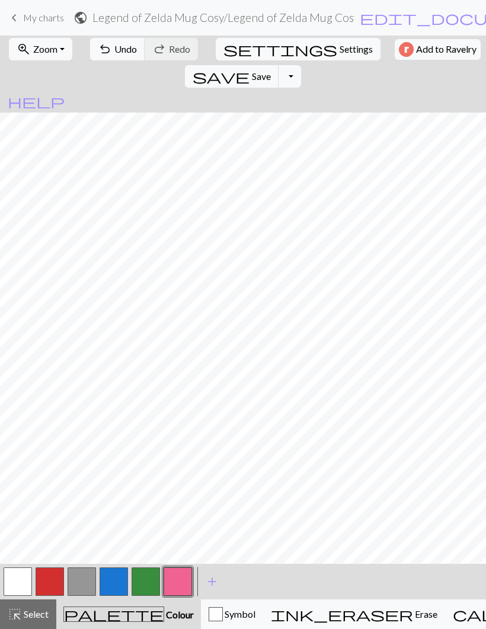
click at [149, 578] on button "button" at bounding box center [146, 582] width 28 height 28
click at [184, 578] on button "button" at bounding box center [178, 582] width 28 height 28
click at [49, 580] on button "button" at bounding box center [50, 582] width 28 height 28
click at [84, 581] on button "button" at bounding box center [82, 582] width 28 height 28
click at [186, 582] on button "button" at bounding box center [178, 582] width 28 height 28
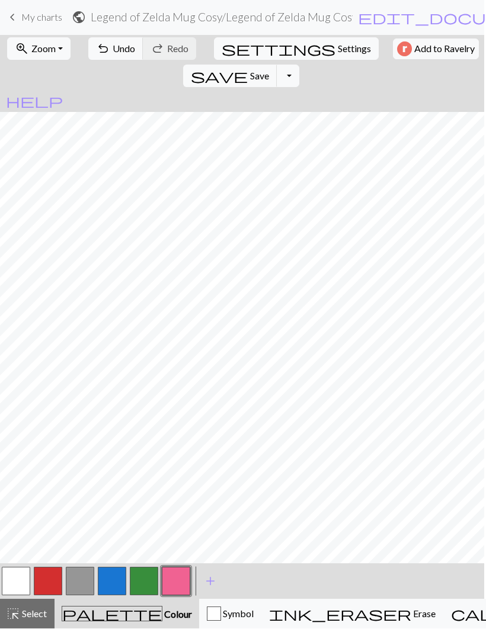
scroll to position [0, 2]
click at [81, 579] on button "button" at bounding box center [80, 582] width 28 height 28
click at [177, 578] on button "button" at bounding box center [175, 582] width 28 height 28
click at [81, 582] on button "button" at bounding box center [79, 582] width 28 height 28
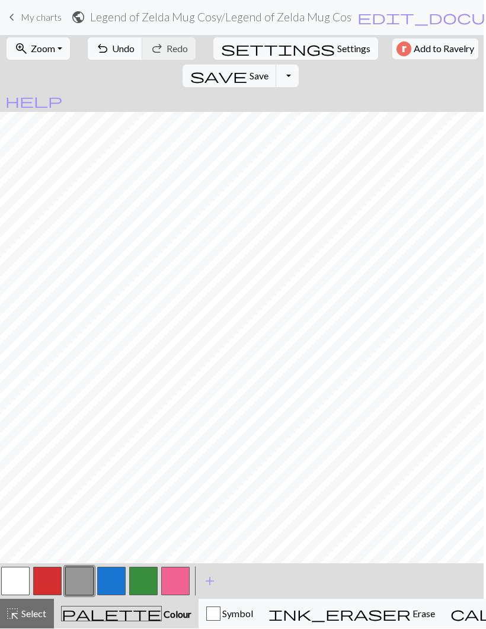
click at [268, 70] on span "Save" at bounding box center [258, 75] width 19 height 11
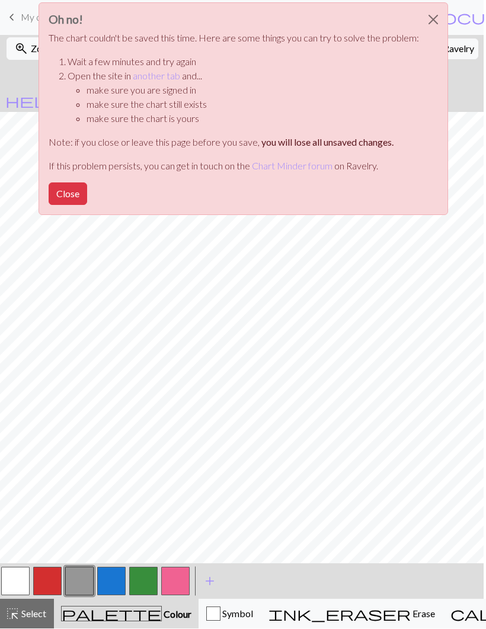
click at [78, 192] on button "Close" at bounding box center [68, 194] width 39 height 23
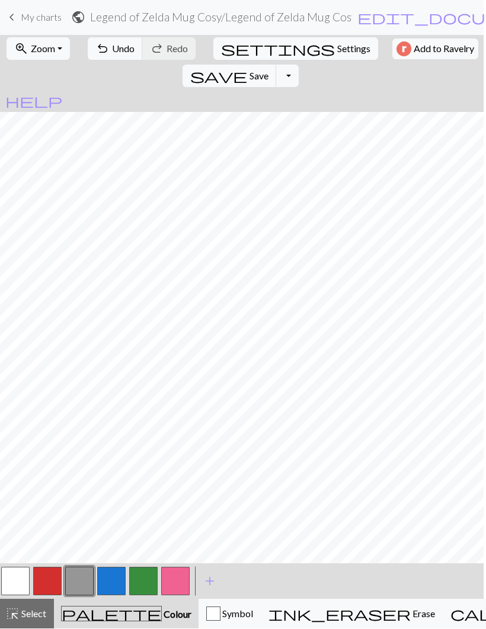
click at [277, 65] on button "save Save Save" at bounding box center [229, 76] width 94 height 23
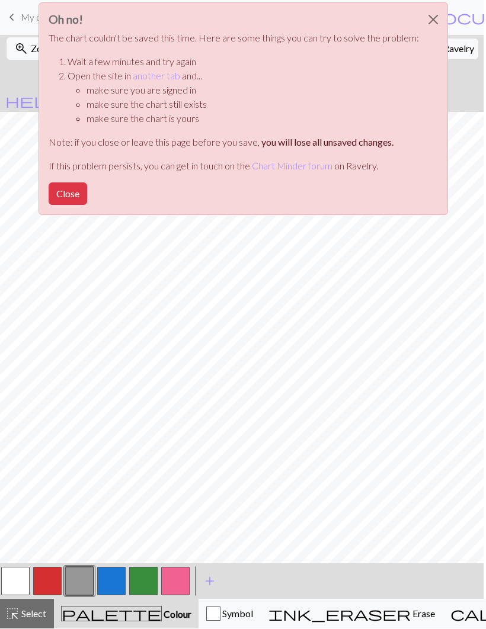
click at [429, 17] on button "Close" at bounding box center [433, 20] width 28 height 33
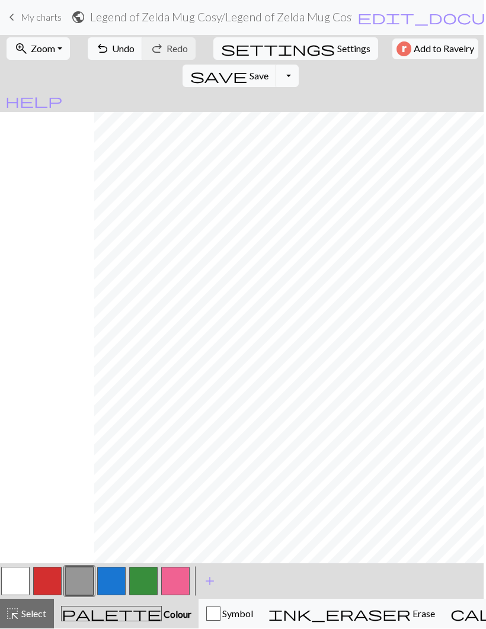
scroll to position [0, 304]
click at [114, 579] on button "button" at bounding box center [111, 582] width 28 height 28
click at [49, 572] on button "button" at bounding box center [47, 582] width 28 height 28
click at [141, 578] on button "button" at bounding box center [143, 582] width 28 height 28
click at [111, 576] on button "button" at bounding box center [111, 582] width 28 height 28
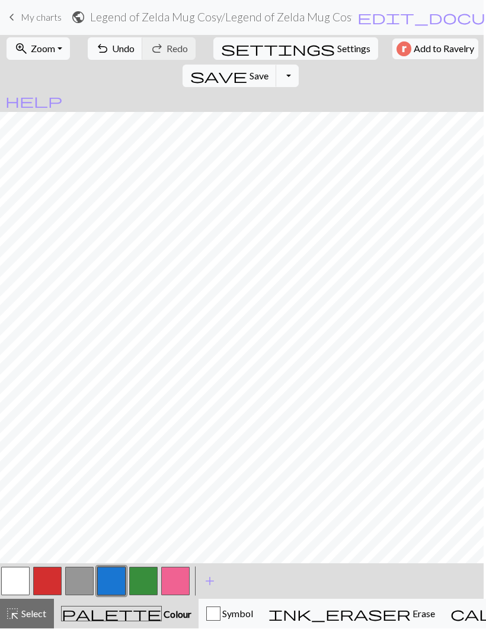
click at [46, 573] on button "button" at bounding box center [47, 582] width 28 height 28
click at [268, 70] on span "Save" at bounding box center [258, 75] width 19 height 11
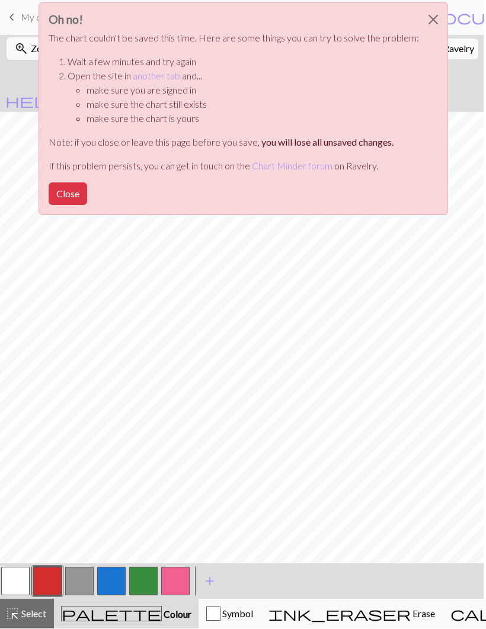
click at [72, 197] on button "Close" at bounding box center [68, 194] width 39 height 23
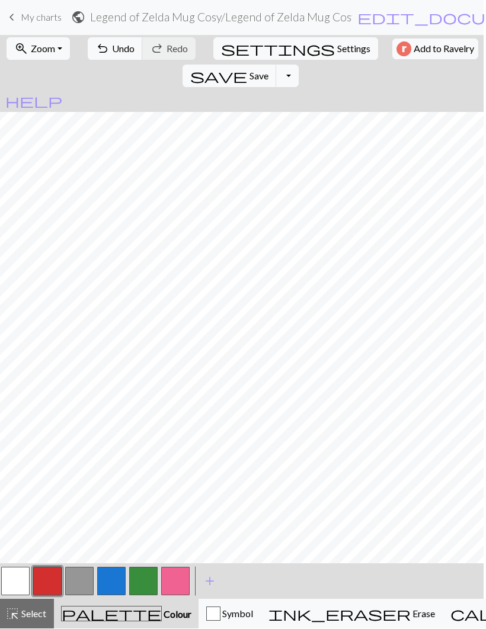
click at [299, 65] on button "Toggle Dropdown" at bounding box center [287, 76] width 23 height 23
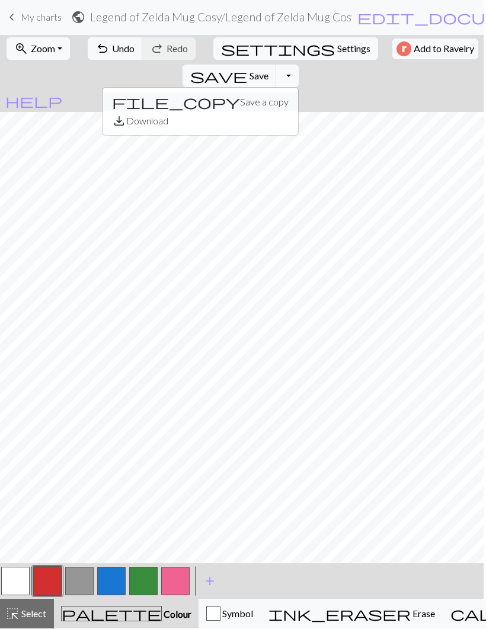
click at [298, 93] on button "file_copy Save a copy" at bounding box center [200, 102] width 196 height 19
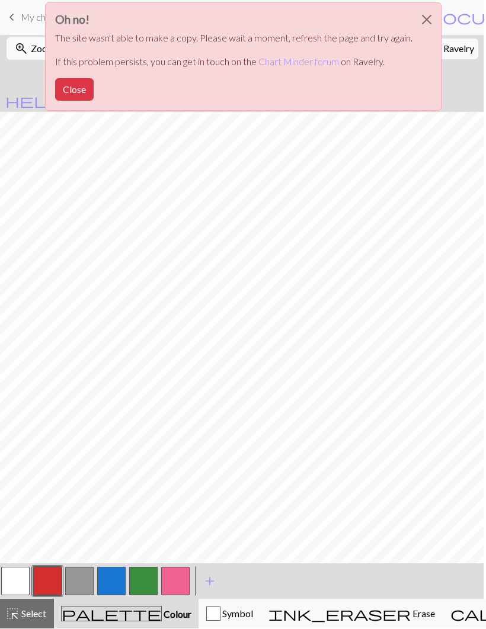
click at [93, 93] on button "Close" at bounding box center [74, 90] width 39 height 23
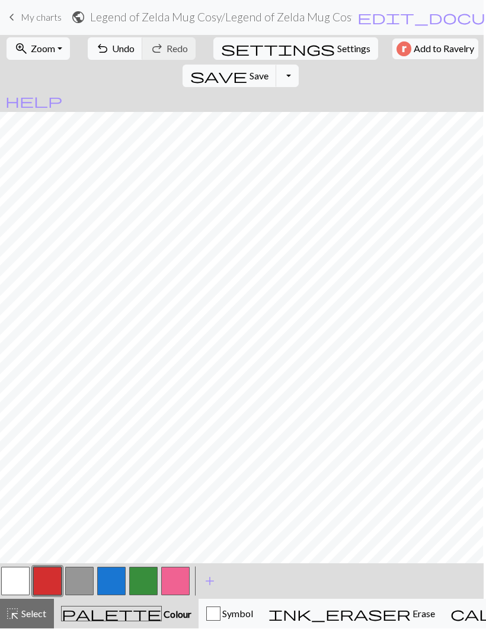
scroll to position [0, 24]
click at [78, 577] on button "button" at bounding box center [79, 582] width 28 height 28
click at [147, 578] on button "button" at bounding box center [143, 582] width 28 height 28
click at [277, 65] on button "save Save Save" at bounding box center [229, 76] width 94 height 23
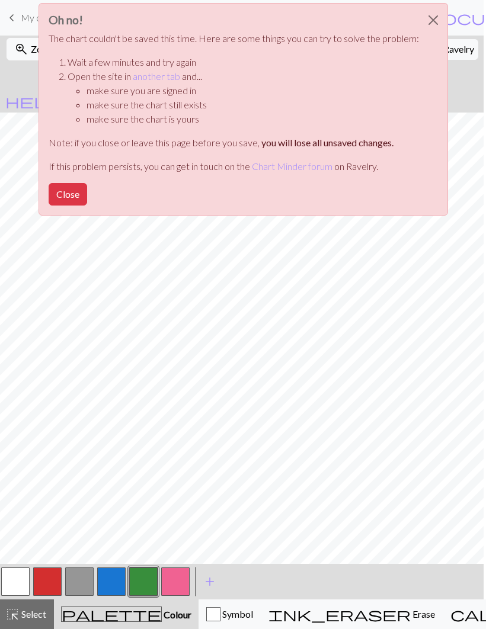
click at [428, 17] on button "Close" at bounding box center [433, 20] width 28 height 33
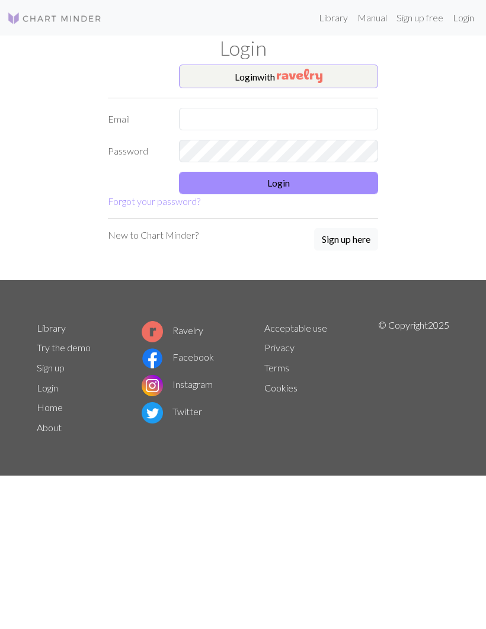
click at [320, 76] on img "button" at bounding box center [300, 76] width 46 height 14
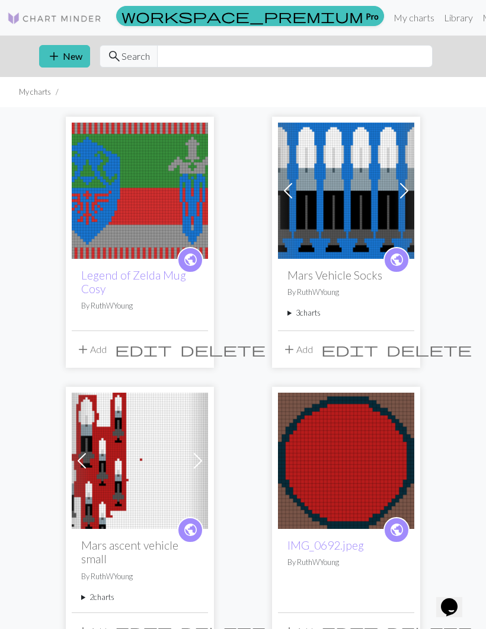
click at [136, 278] on link "Legend of Zelda Mug Cosy" at bounding box center [133, 281] width 105 height 27
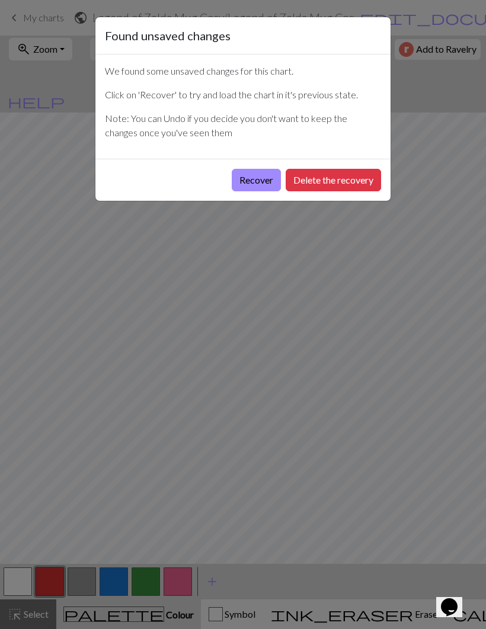
click at [261, 181] on button "Recover" at bounding box center [256, 180] width 49 height 23
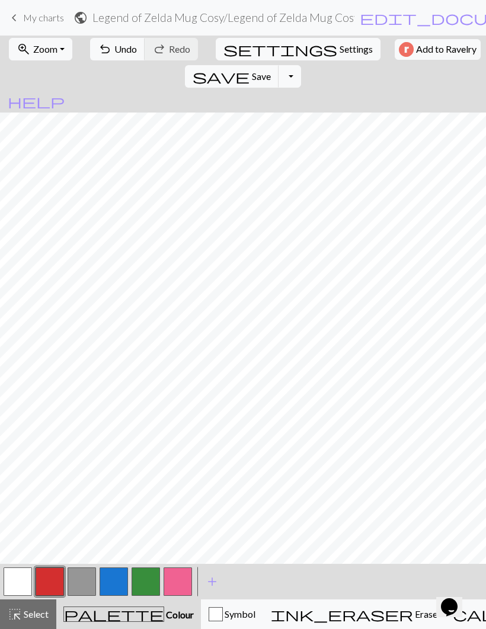
click at [179, 580] on button "button" at bounding box center [178, 582] width 28 height 28
click at [84, 573] on button "button" at bounding box center [82, 582] width 28 height 28
click at [181, 579] on button "button" at bounding box center [178, 582] width 28 height 28
click at [82, 585] on button "button" at bounding box center [82, 582] width 28 height 28
click at [175, 590] on button "button" at bounding box center [178, 582] width 28 height 28
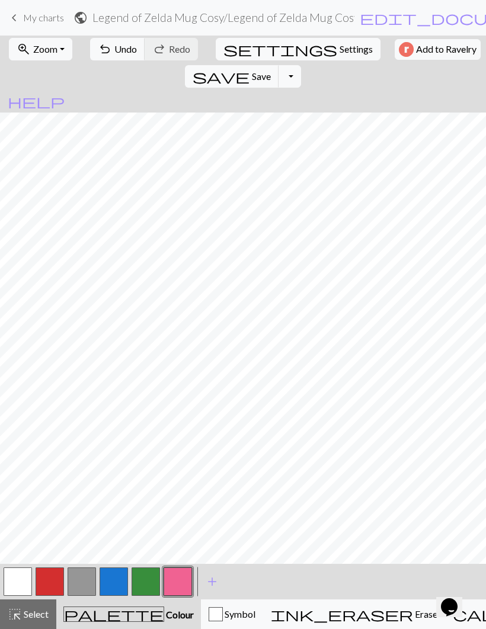
click at [123, 50] on span "Undo" at bounding box center [125, 48] width 23 height 11
click at [120, 56] on button "undo Undo Undo" at bounding box center [117, 49] width 55 height 23
click at [118, 59] on button "undo Undo Undo" at bounding box center [117, 49] width 55 height 23
click at [111, 59] on button "undo Undo Undo" at bounding box center [117, 49] width 55 height 23
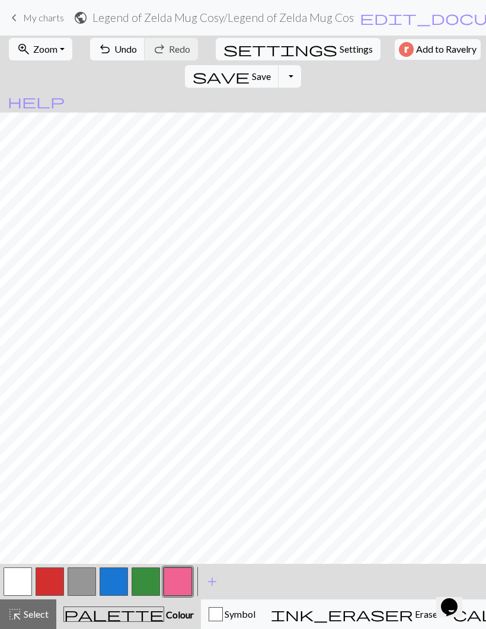
click at [153, 575] on button "button" at bounding box center [146, 582] width 28 height 28
click at [110, 580] on button "button" at bounding box center [114, 582] width 28 height 28
click at [117, 52] on span "Undo" at bounding box center [125, 48] width 23 height 11
click at [84, 584] on button "button" at bounding box center [82, 582] width 28 height 28
click at [114, 575] on button "button" at bounding box center [114, 582] width 28 height 28
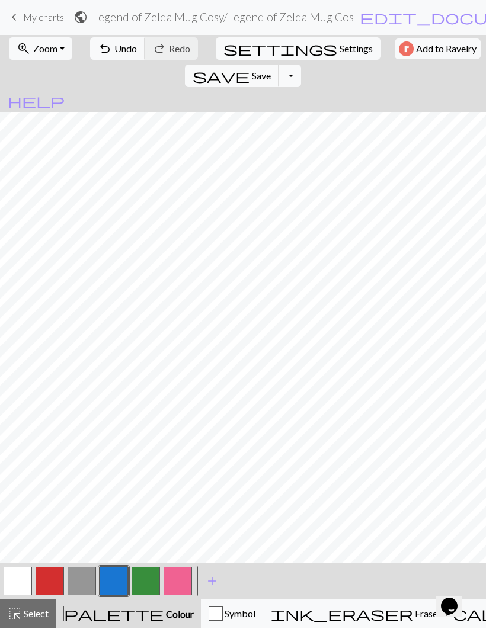
click at [82, 581] on button "button" at bounding box center [82, 582] width 28 height 28
click at [113, 582] on button "button" at bounding box center [114, 582] width 28 height 28
click at [114, 53] on span "Undo" at bounding box center [125, 48] width 23 height 11
click at [50, 576] on button "button" at bounding box center [50, 582] width 28 height 28
click at [117, 574] on button "button" at bounding box center [114, 582] width 28 height 28
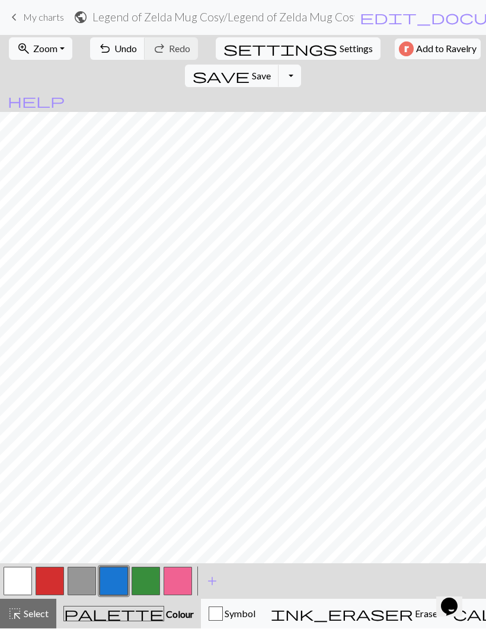
click at [52, 571] on button "button" at bounding box center [50, 582] width 28 height 28
click at [117, 576] on button "button" at bounding box center [114, 582] width 28 height 28
click at [49, 575] on button "button" at bounding box center [50, 582] width 28 height 28
click at [118, 578] on button "button" at bounding box center [114, 582] width 28 height 28
click at [121, 54] on span "Undo" at bounding box center [125, 48] width 23 height 11
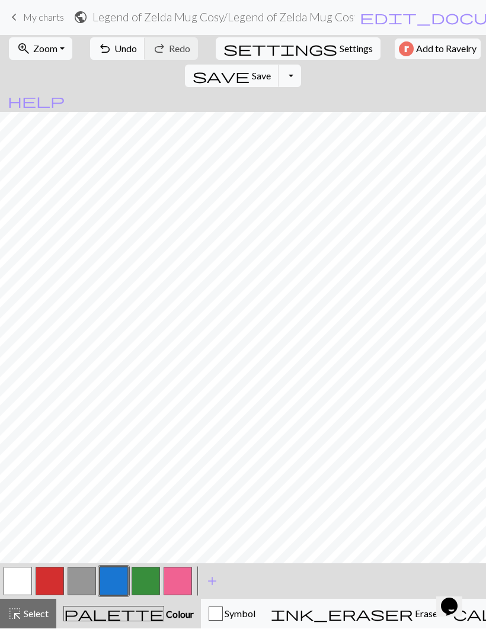
click at [151, 578] on button "button" at bounding box center [146, 582] width 28 height 28
click at [113, 576] on button "button" at bounding box center [114, 582] width 28 height 28
click at [114, 575] on button "button" at bounding box center [114, 582] width 28 height 28
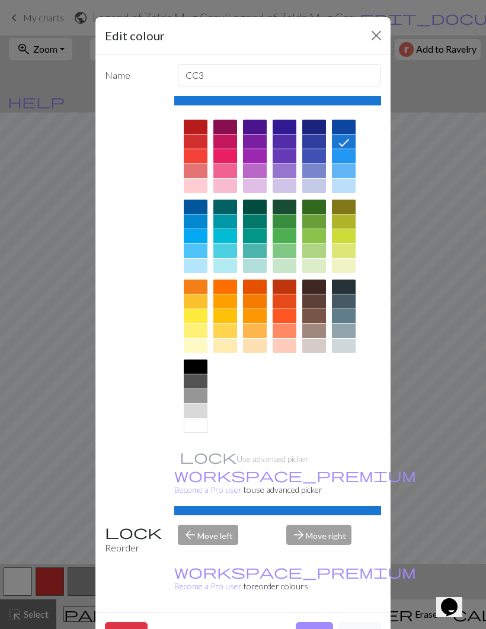
click at [317, 622] on button "Done" at bounding box center [314, 633] width 37 height 23
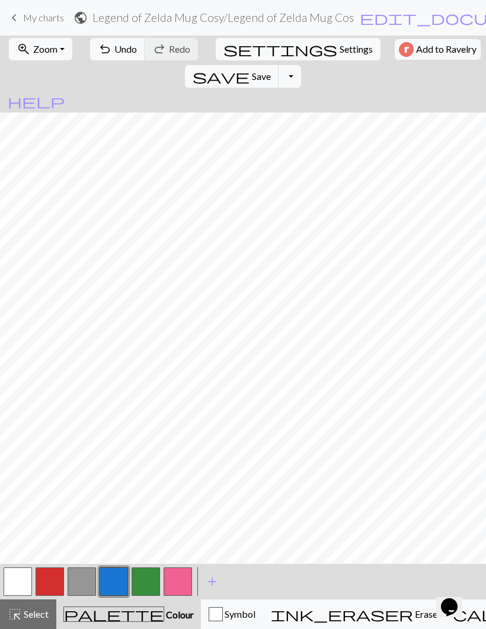
click at [117, 47] on span "Undo" at bounding box center [125, 48] width 23 height 11
click at [150, 582] on button "button" at bounding box center [146, 582] width 28 height 28
click at [120, 574] on button "button" at bounding box center [114, 582] width 28 height 28
click at [124, 53] on span "Undo" at bounding box center [125, 48] width 23 height 11
click at [114, 53] on span "Undo" at bounding box center [125, 48] width 23 height 11
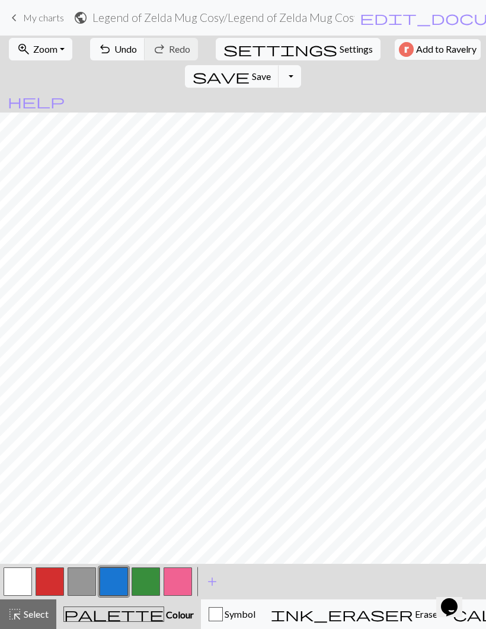
scroll to position [0, 432]
click at [118, 51] on span "Undo" at bounding box center [125, 48] width 23 height 11
click at [153, 582] on button "button" at bounding box center [146, 582] width 28 height 28
click at [112, 576] on button "button" at bounding box center [114, 582] width 28 height 28
click at [143, 582] on button "button" at bounding box center [146, 582] width 28 height 28
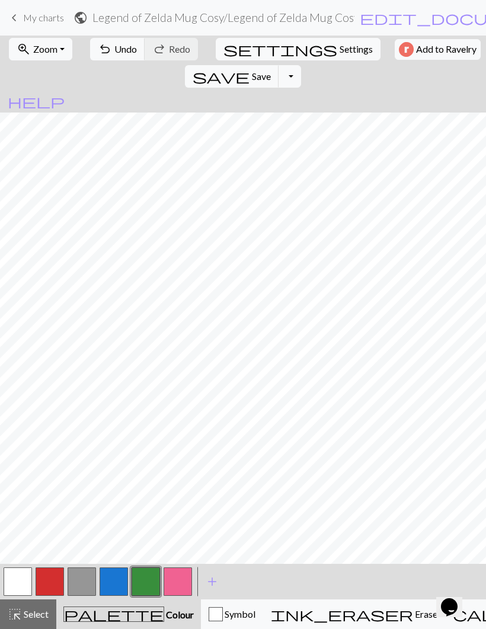
click at [48, 580] on button "button" at bounding box center [50, 582] width 28 height 28
click at [181, 575] on button "button" at bounding box center [178, 582] width 28 height 28
click at [146, 575] on button "button" at bounding box center [146, 582] width 28 height 28
click at [113, 575] on button "button" at bounding box center [114, 582] width 28 height 28
click at [145, 576] on button "button" at bounding box center [146, 582] width 28 height 28
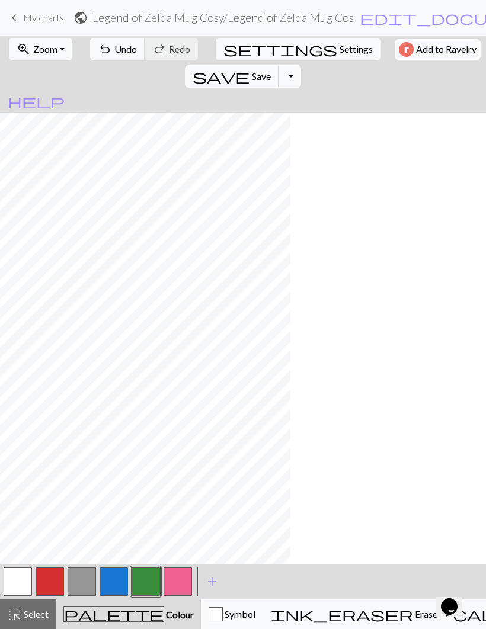
click at [111, 576] on button "button" at bounding box center [114, 582] width 28 height 28
click at [271, 70] on span "Save" at bounding box center [261, 75] width 19 height 11
click at [82, 578] on button "button" at bounding box center [82, 582] width 28 height 28
click at [181, 579] on button "button" at bounding box center [178, 582] width 28 height 28
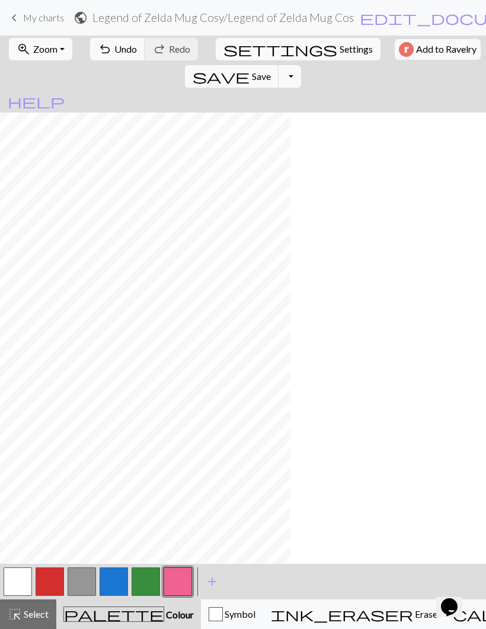
click at [113, 574] on button "button" at bounding box center [114, 582] width 28 height 28
click at [51, 577] on button "button" at bounding box center [50, 582] width 28 height 28
click at [120, 581] on button "button" at bounding box center [114, 582] width 28 height 28
click at [51, 578] on button "button" at bounding box center [50, 582] width 28 height 28
click at [271, 70] on span "Save" at bounding box center [261, 75] width 19 height 11
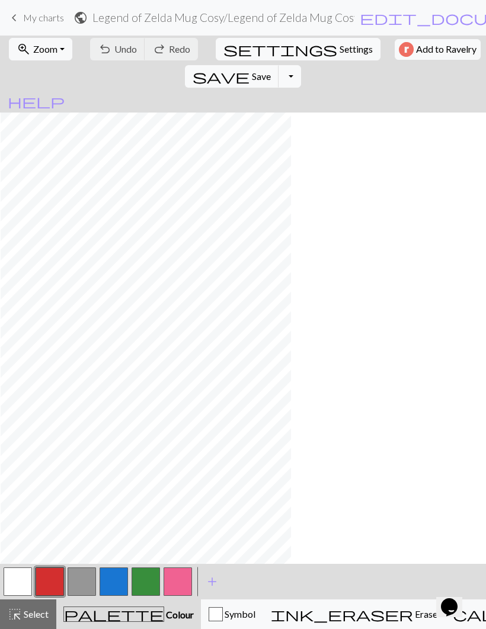
scroll to position [0, 383]
click at [46, 574] on button "button" at bounding box center [50, 582] width 28 height 28
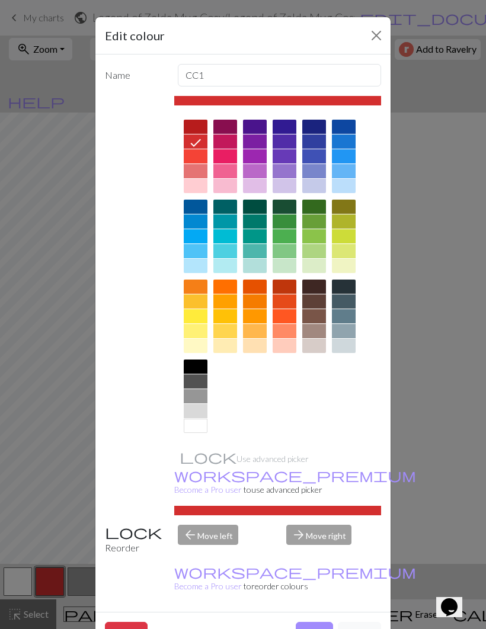
click at [318, 622] on button "Done" at bounding box center [314, 633] width 37 height 23
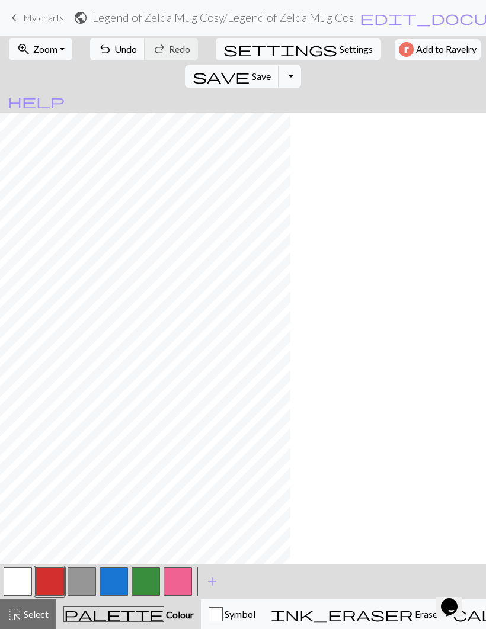
click at [50, 581] on button "button" at bounding box center [50, 582] width 28 height 28
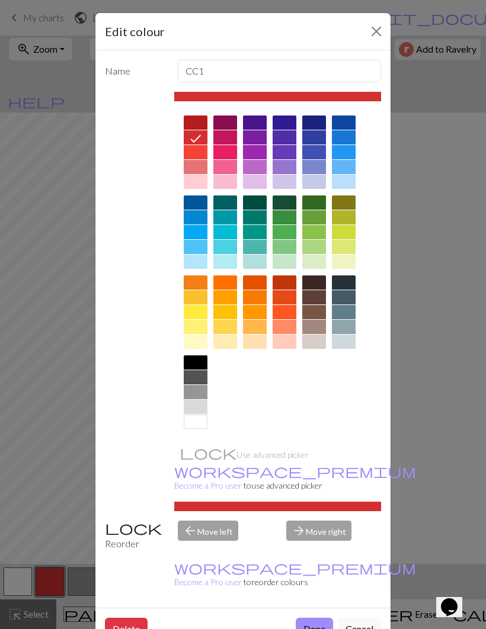
scroll to position [4, 0]
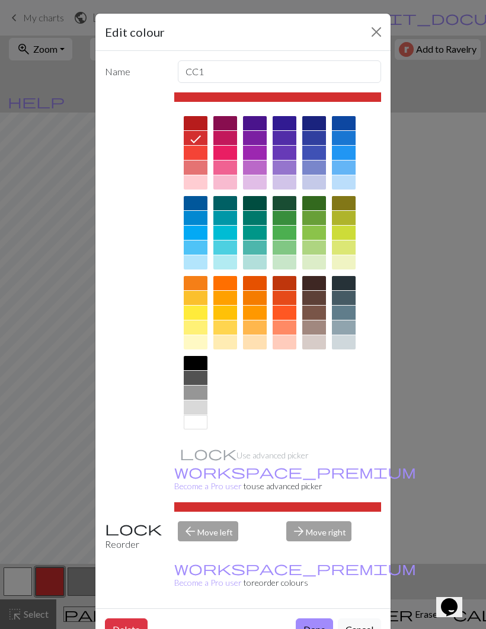
click at [314, 618] on button "Done" at bounding box center [314, 629] width 37 height 23
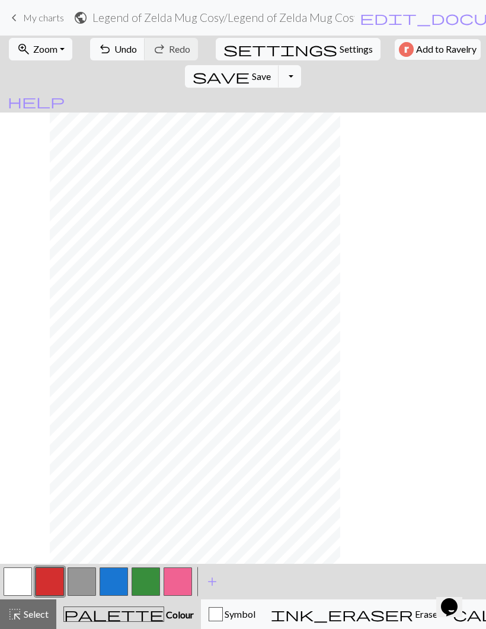
scroll to position [0, 432]
click at [271, 70] on span "Save" at bounding box center [261, 75] width 19 height 11
click at [301, 65] on button "Toggle Dropdown" at bounding box center [289, 76] width 23 height 23
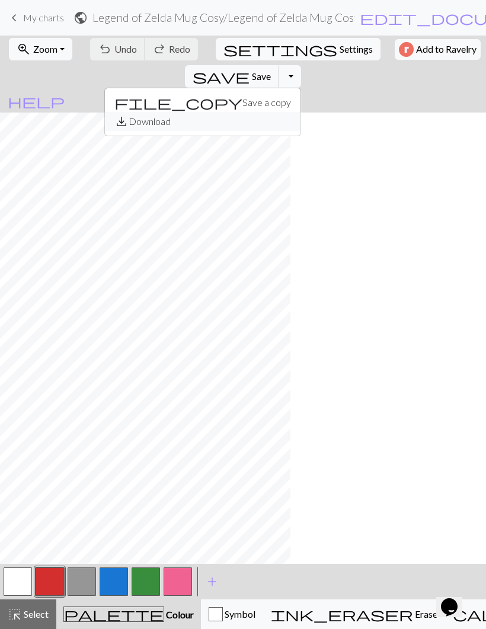
click at [300, 112] on button "save_alt Download" at bounding box center [203, 121] width 196 height 19
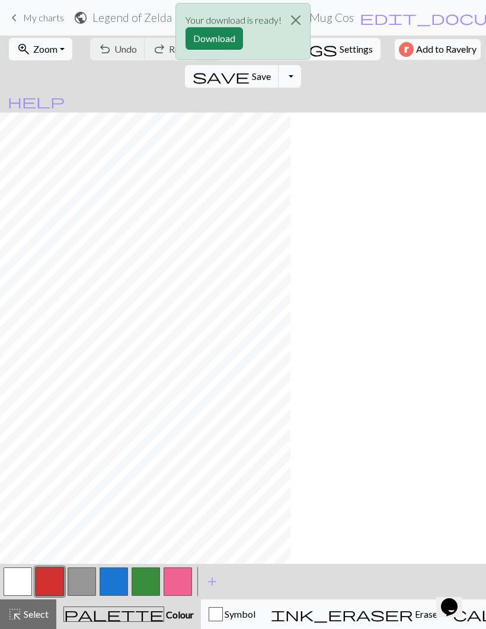
click at [230, 36] on button "Download" at bounding box center [213, 38] width 57 height 23
